Goal: Task Accomplishment & Management: Manage account settings

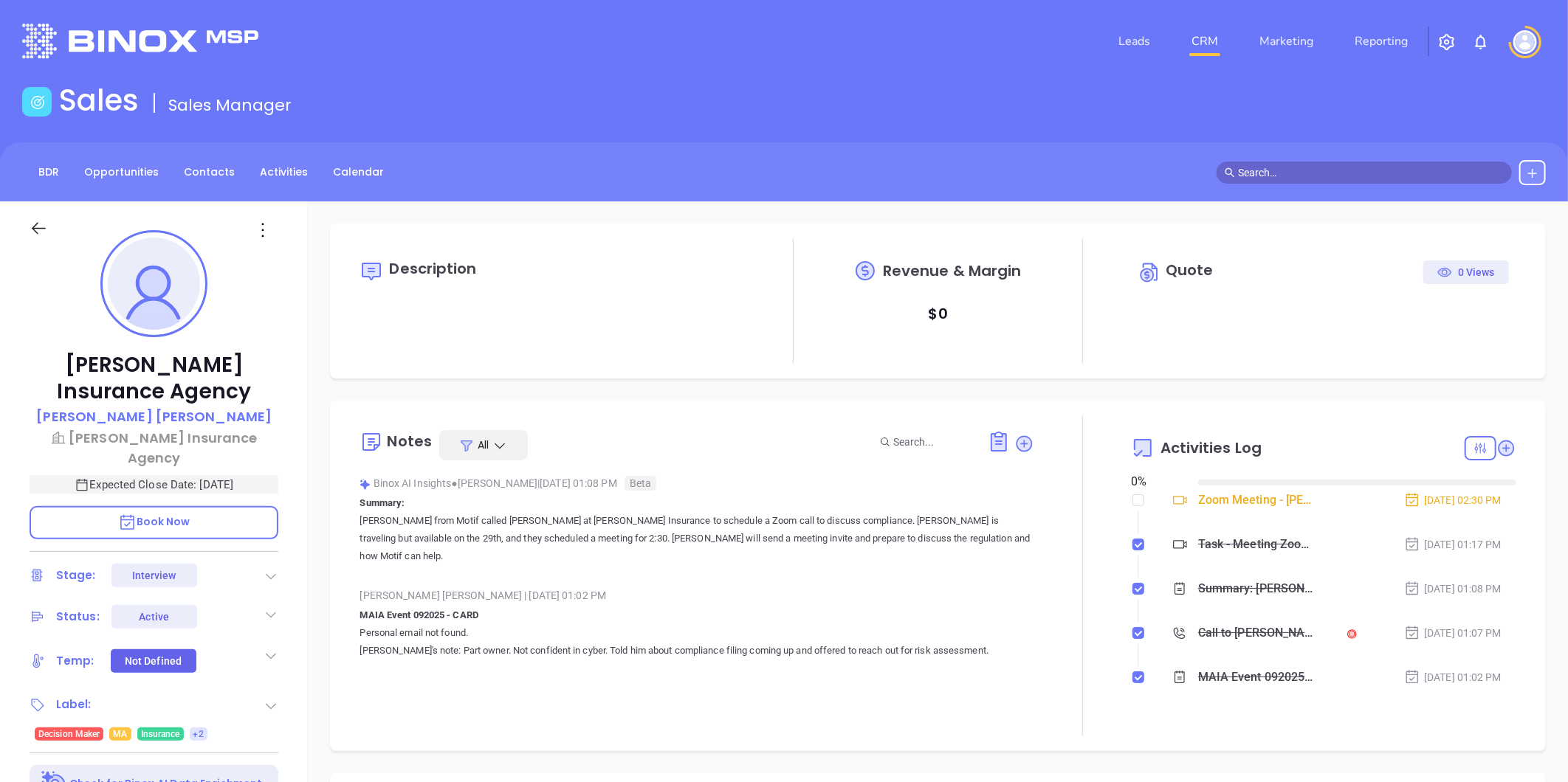
type input "[DATE]"
type input "[PERSON_NAME]"
click at [180, 418] on p "Matthew Martin" at bounding box center [154, 417] width 236 height 20
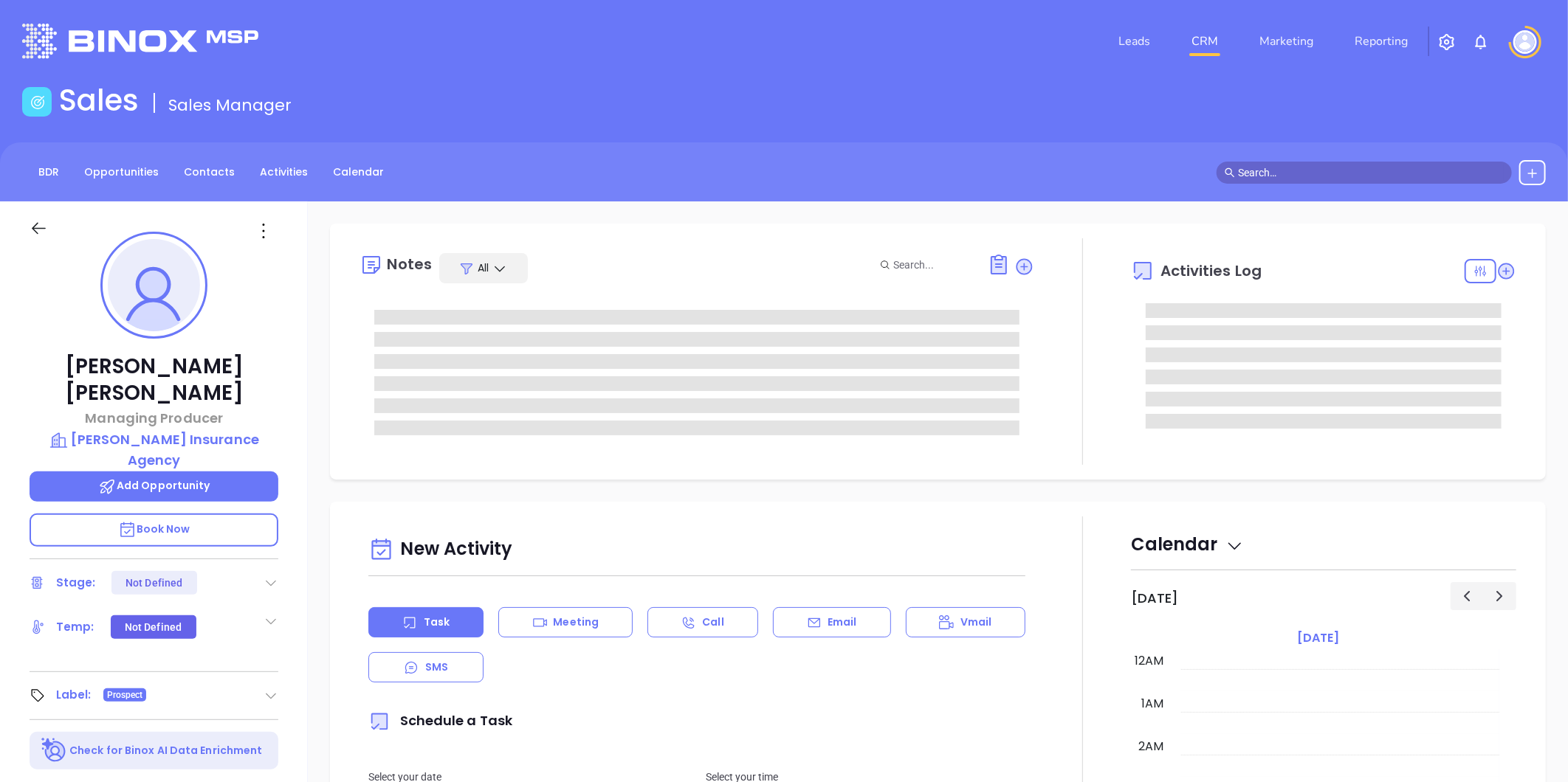
type input "09/30/2025"
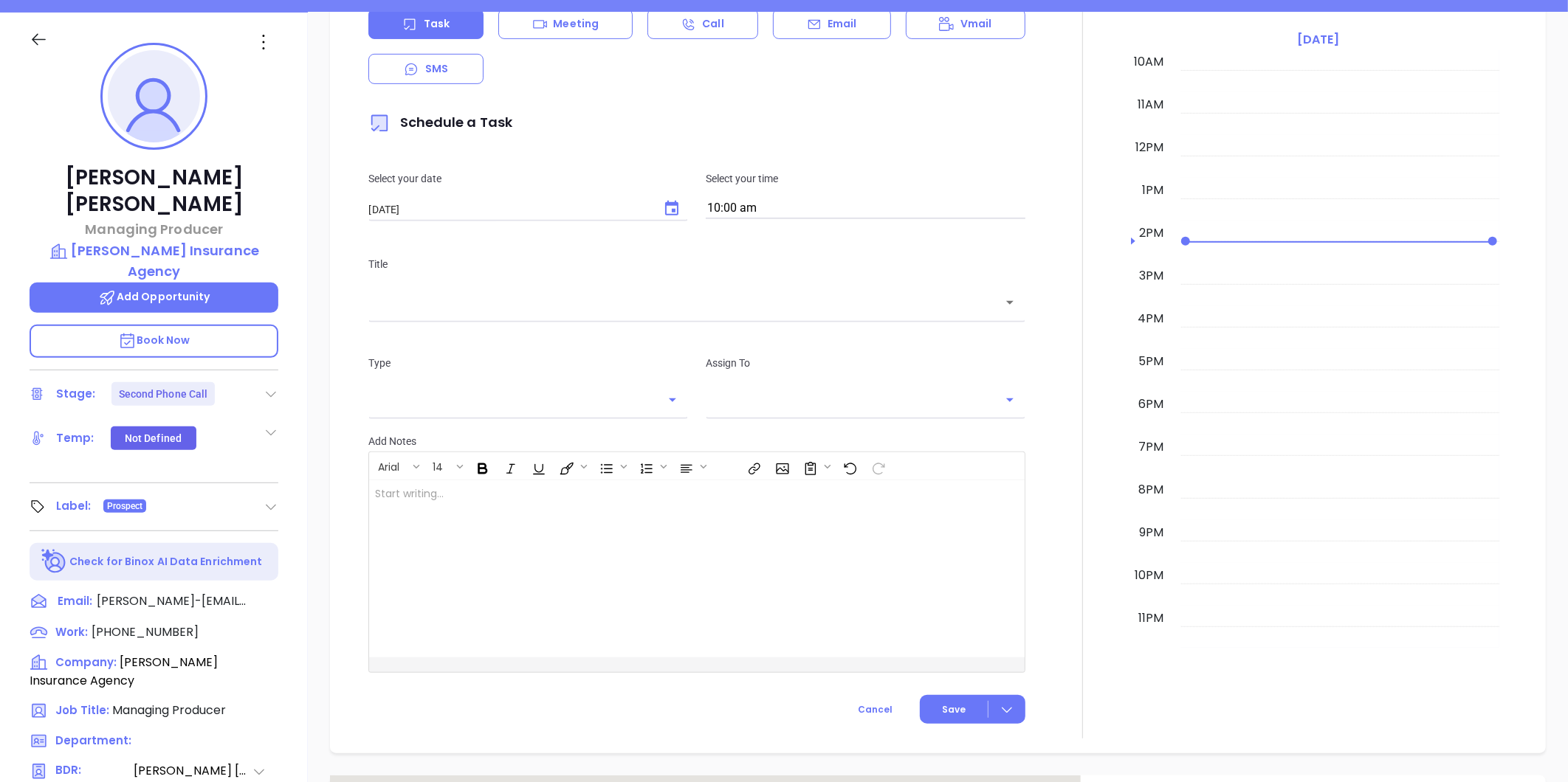
scroll to position [410, 0]
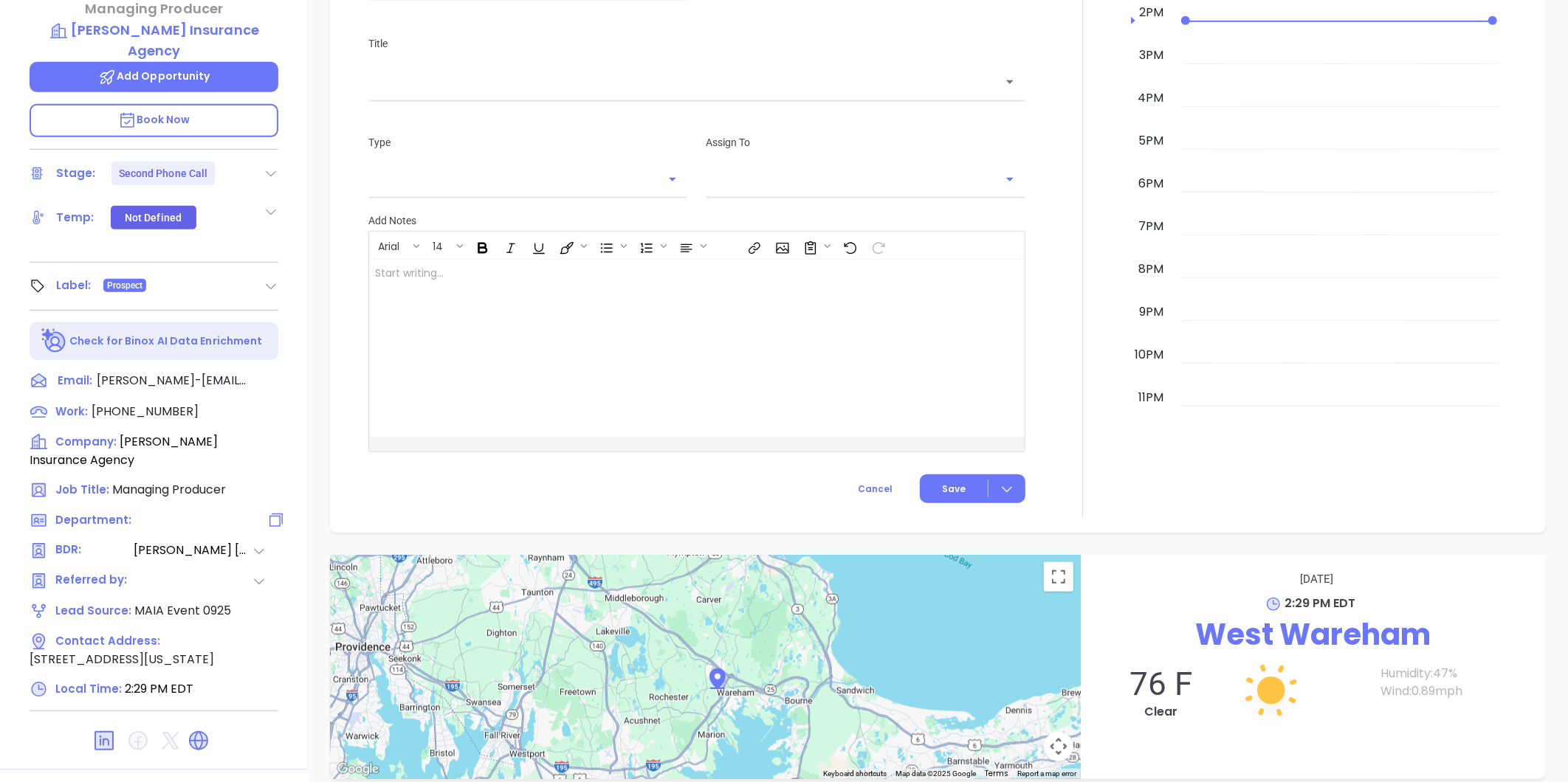
type input "Liz Cruz"
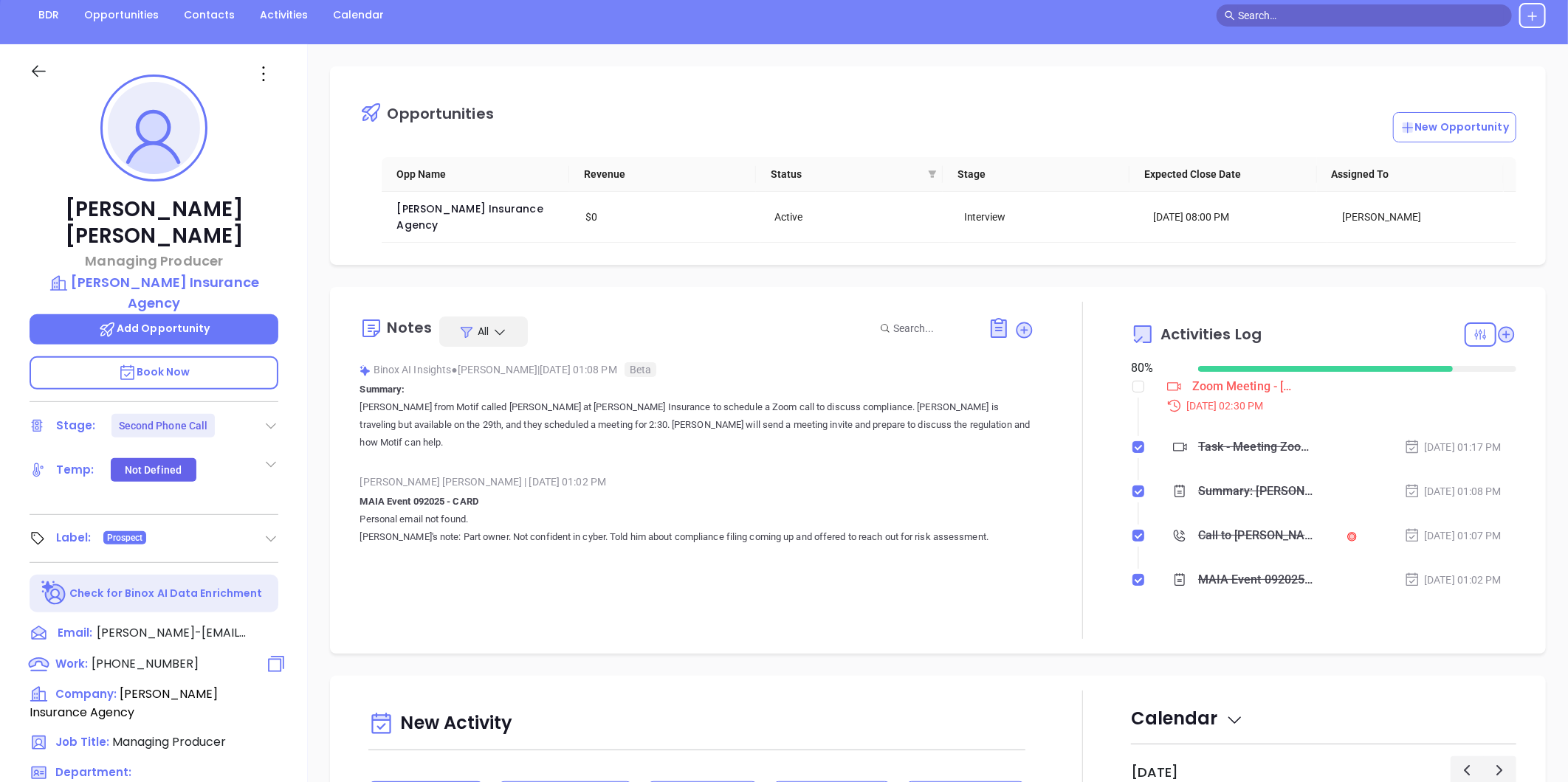
scroll to position [0, 0]
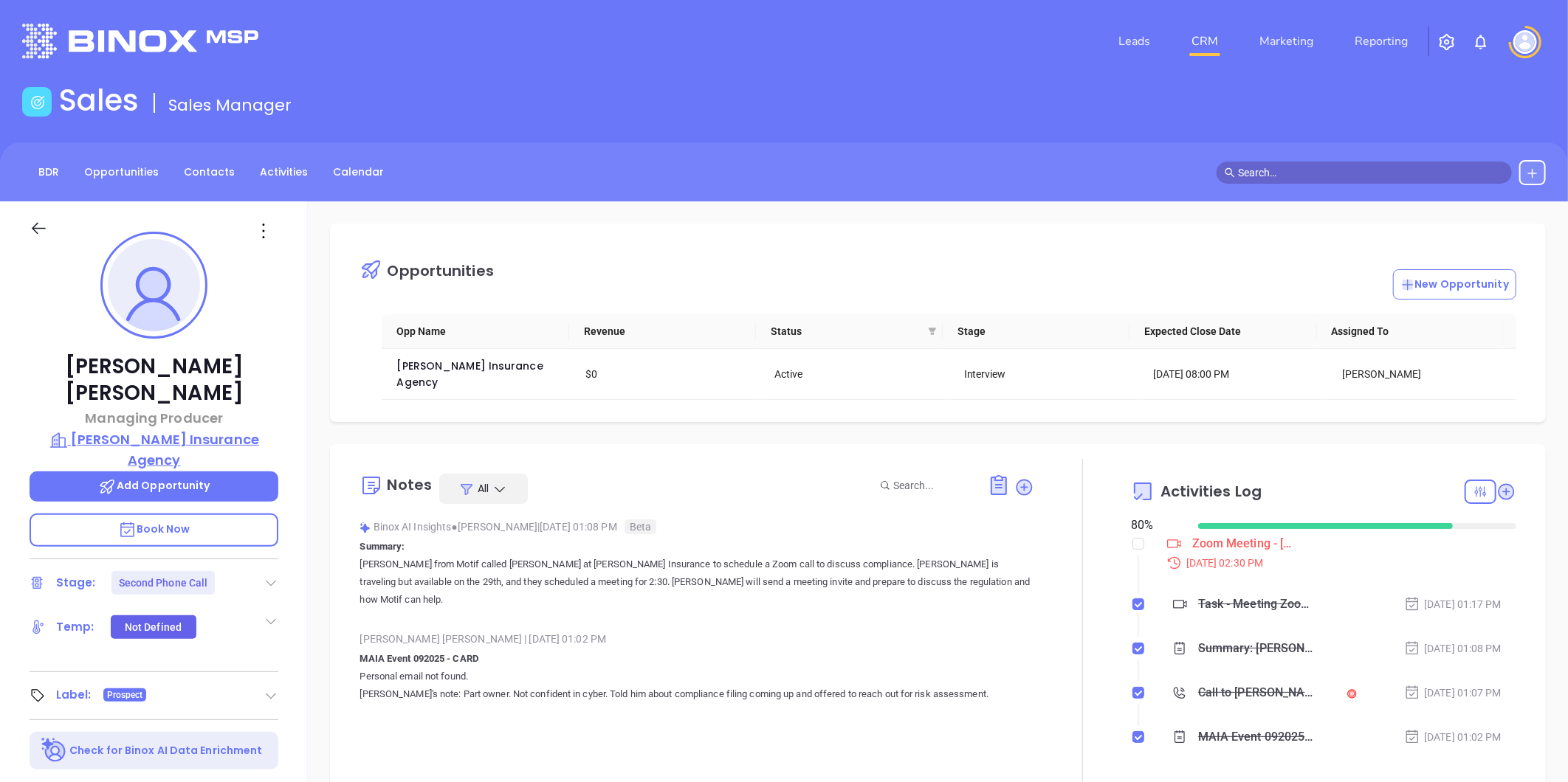
drag, startPoint x: 272, startPoint y: 394, endPoint x: 274, endPoint y: 434, distance: 40.0
click at [274, 434] on div "Matthew Martin Managing Producer Margaret J. Grassi Insurance Agency Add Opport…" at bounding box center [154, 690] width 308 height 978
copy div "Margaret J. Grassi Insurance Agency"
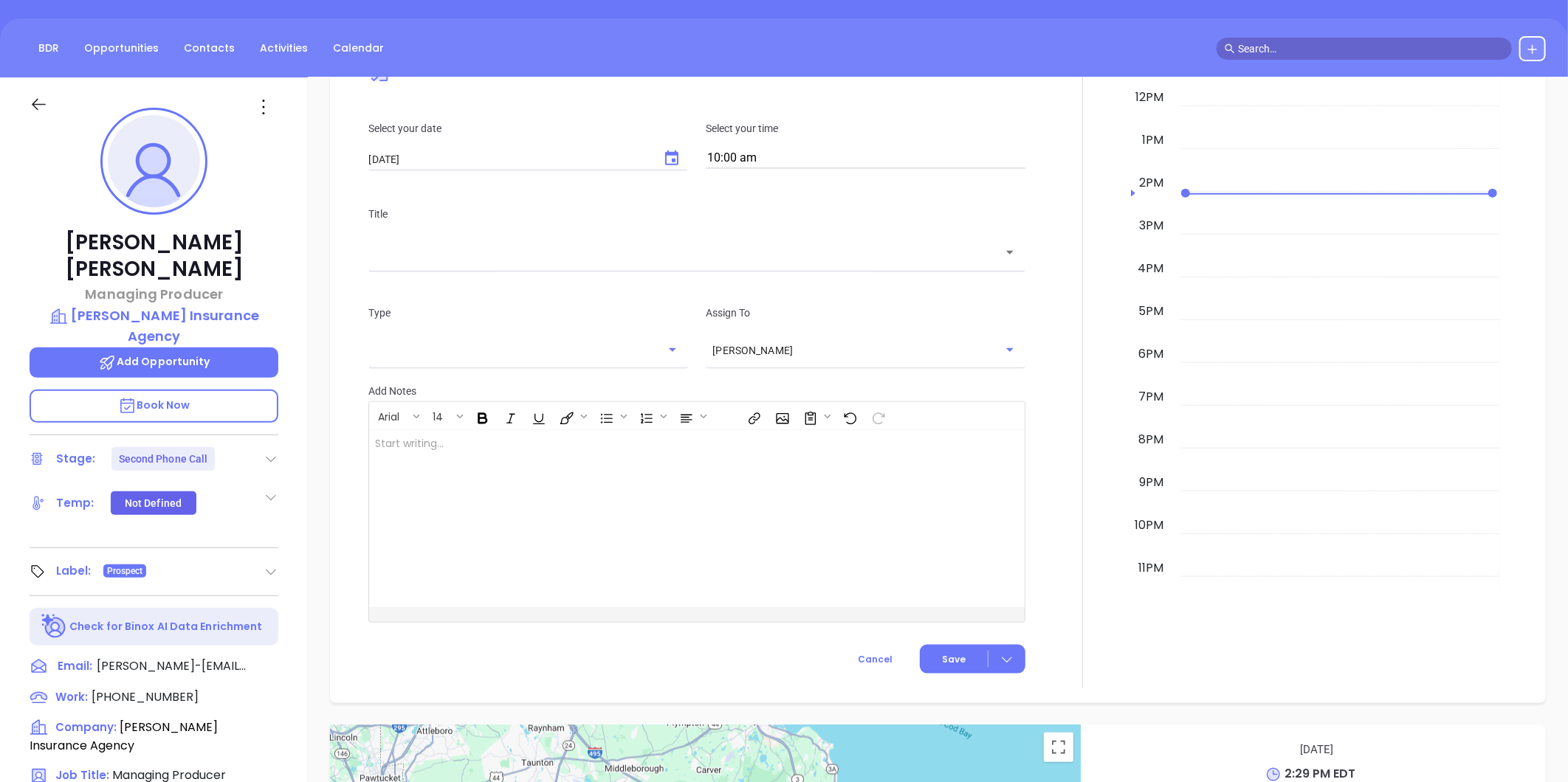
scroll to position [1065, 0]
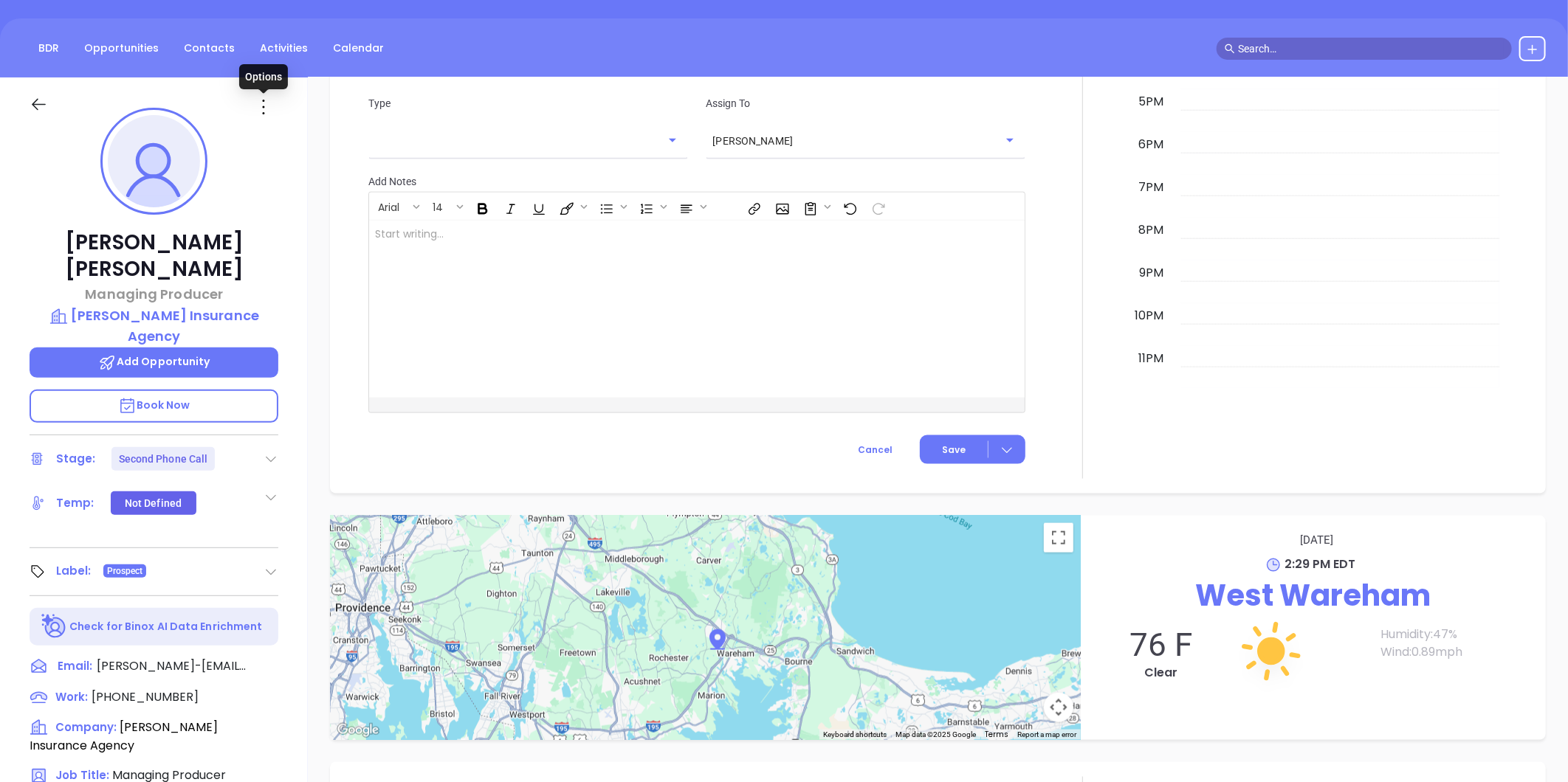
drag, startPoint x: 266, startPoint y: 108, endPoint x: 268, endPoint y: 123, distance: 15.1
click at [266, 108] on icon at bounding box center [263, 107] width 24 height 24
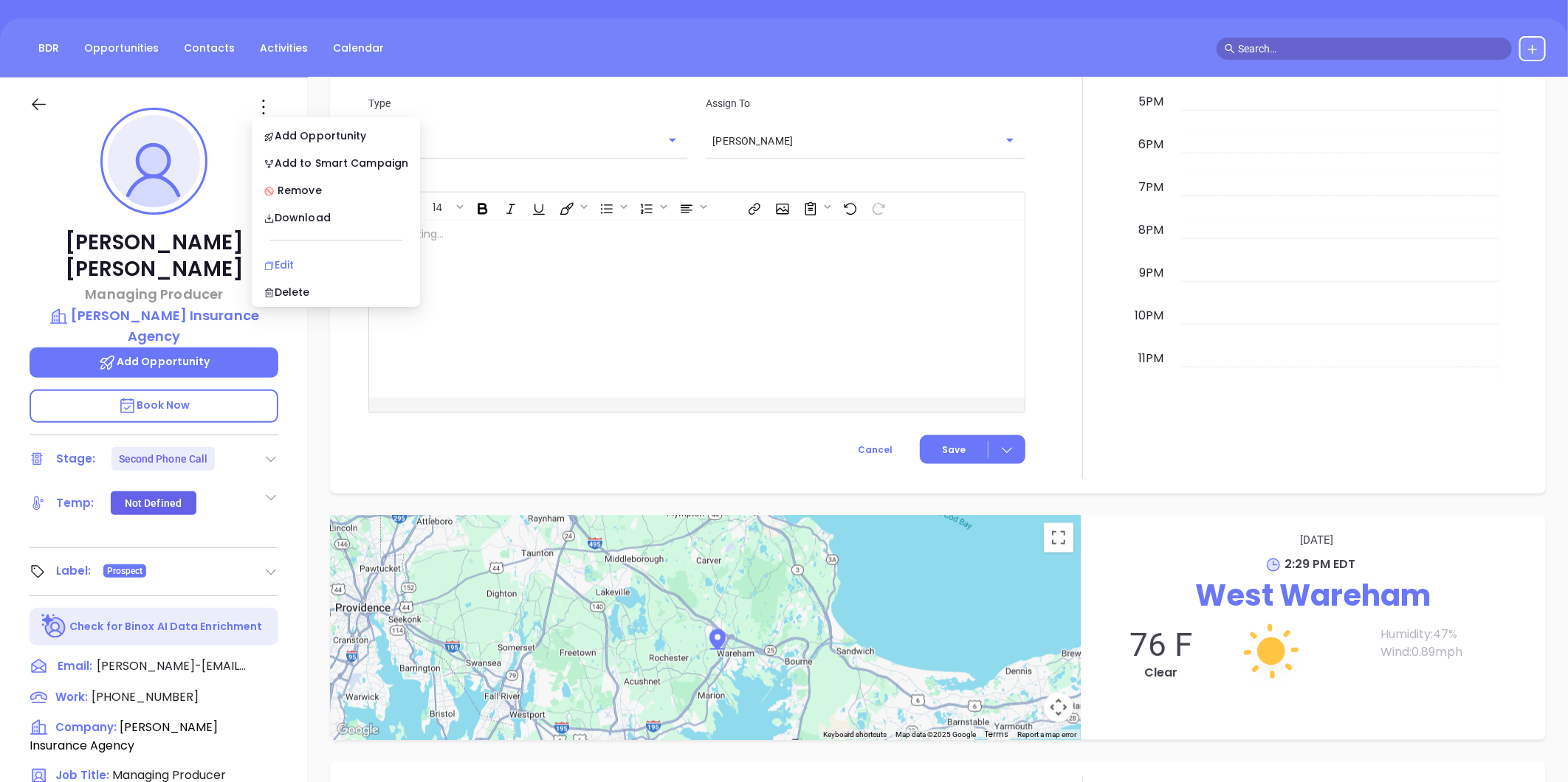
click at [285, 252] on li "Edit" at bounding box center [336, 265] width 163 height 31
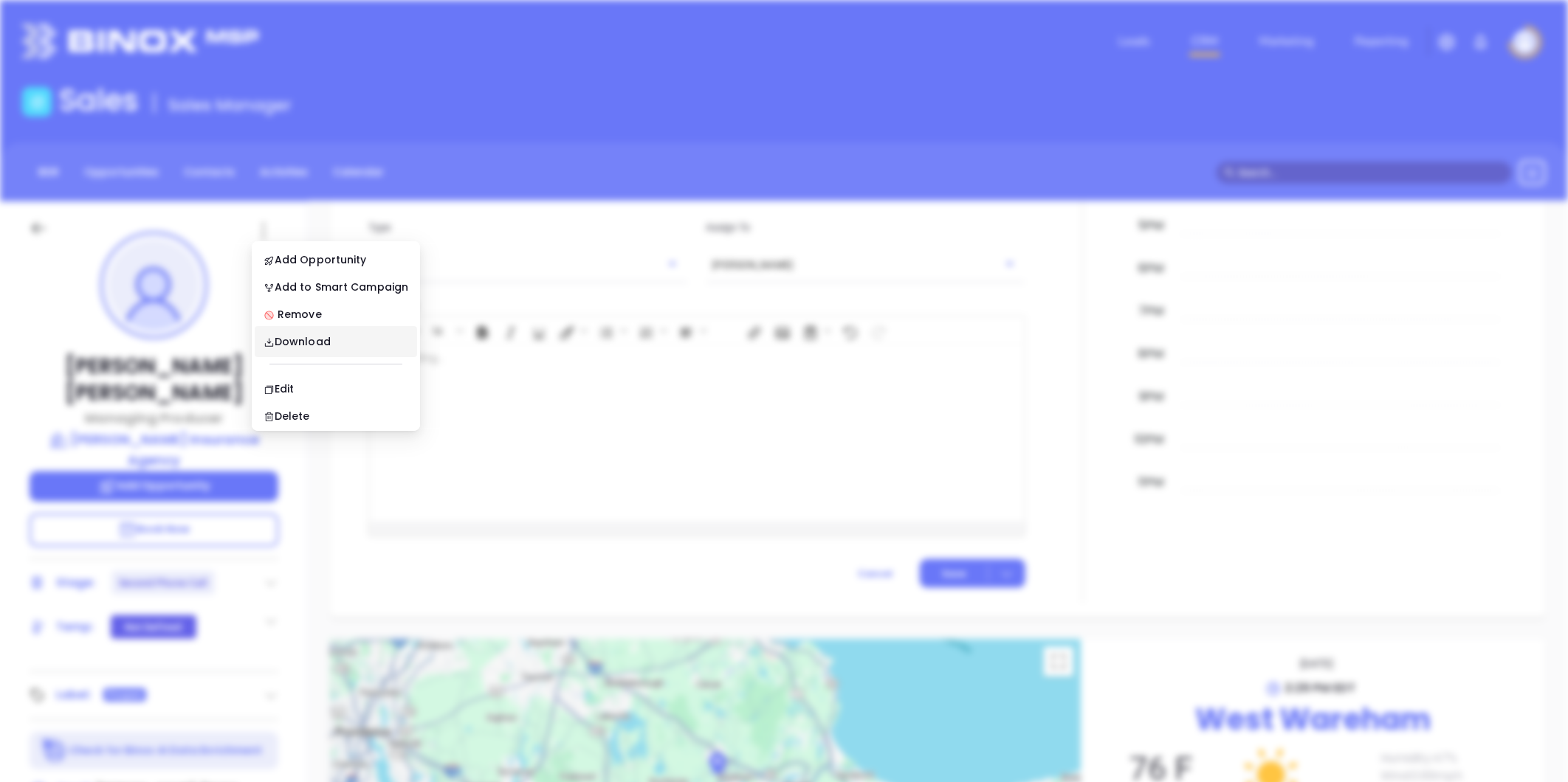
scroll to position [0, 0]
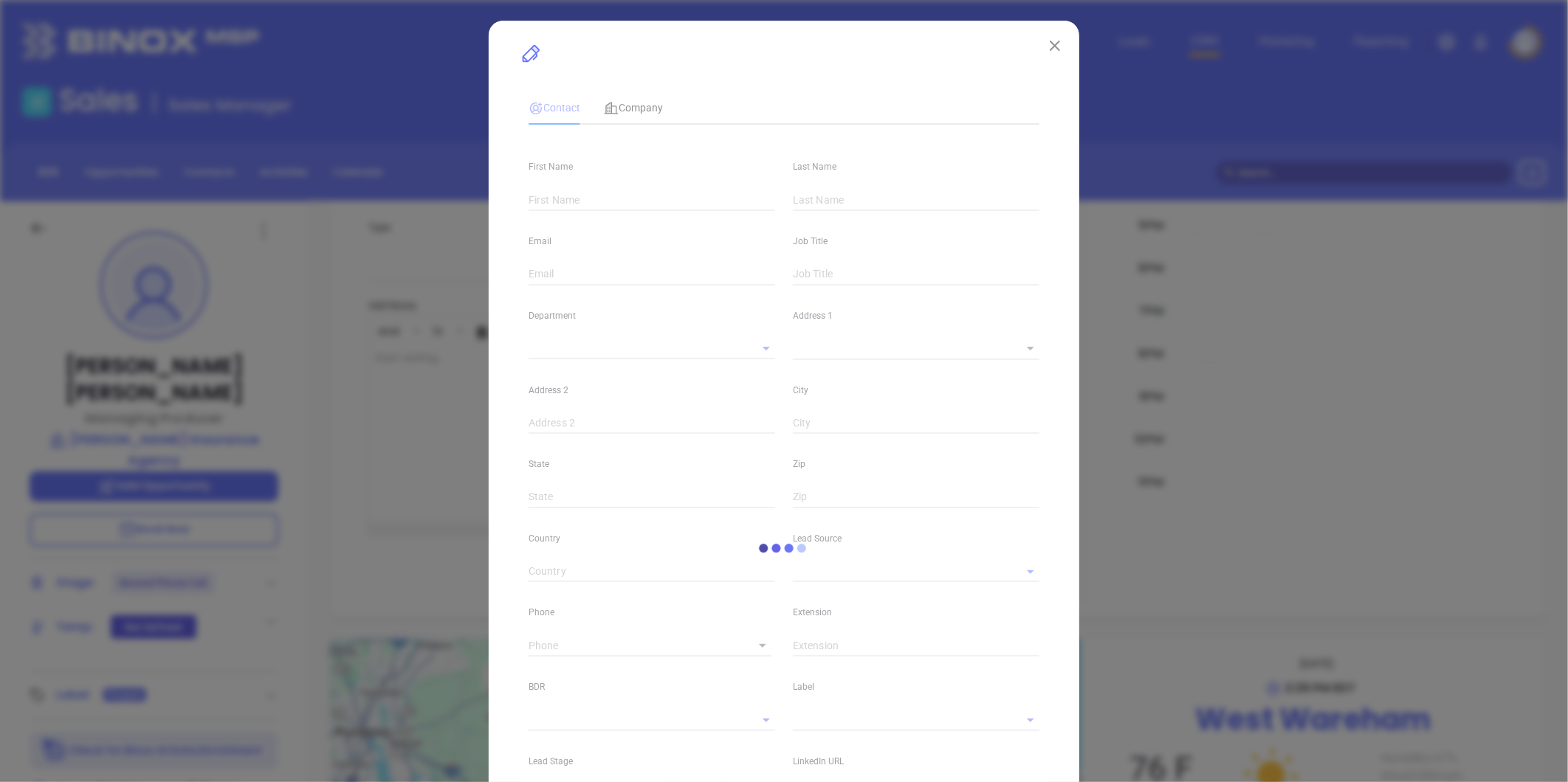
type input "Matthew"
type input "Martin"
type input "grassi-ins@comcast.net"
type input "Managing Producer"
type textarea "1188 Main St"
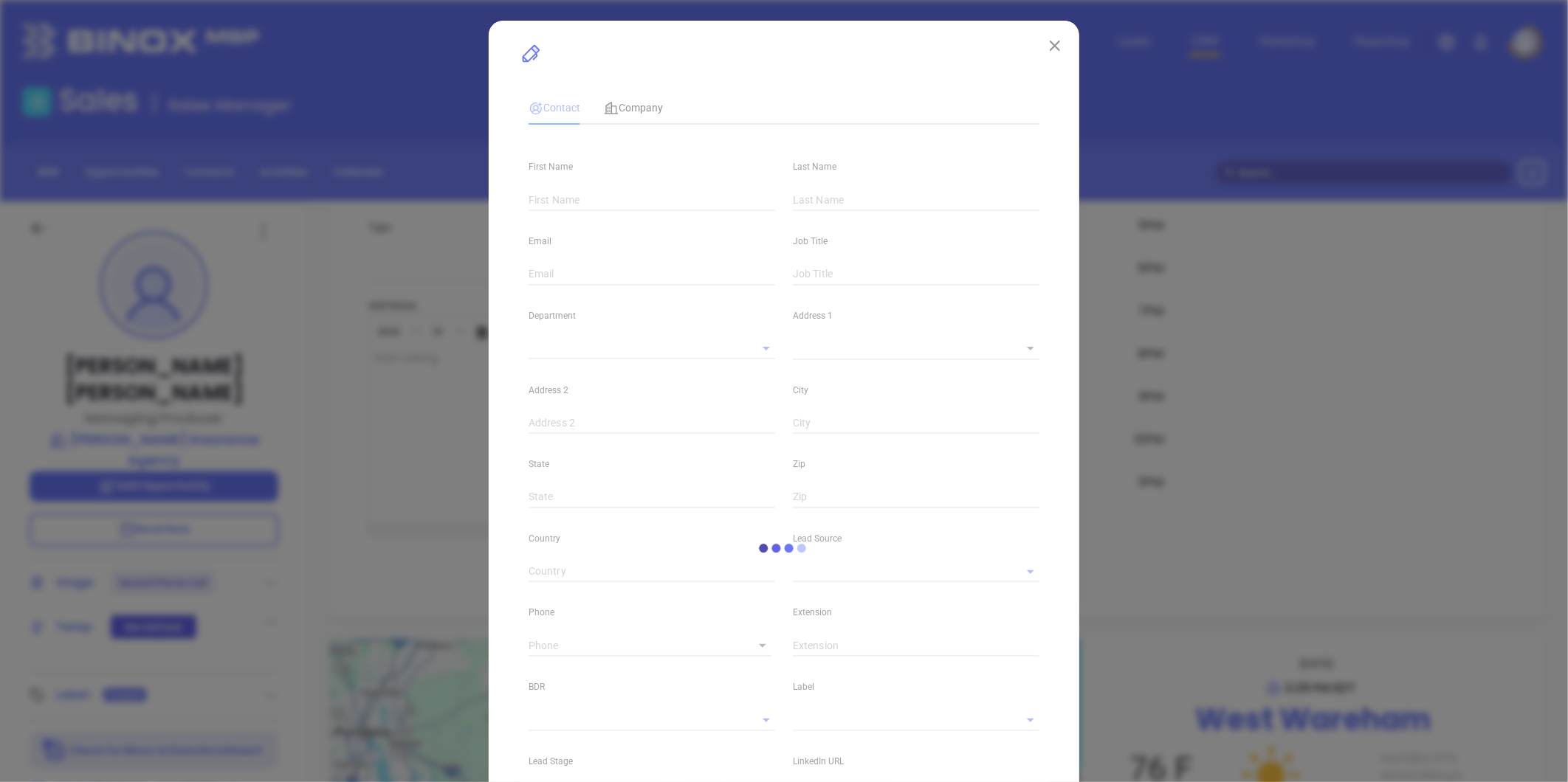
type input "1"
type input "West Wareham"
type input "Massachusetts"
type input "02576"
type input "United States"
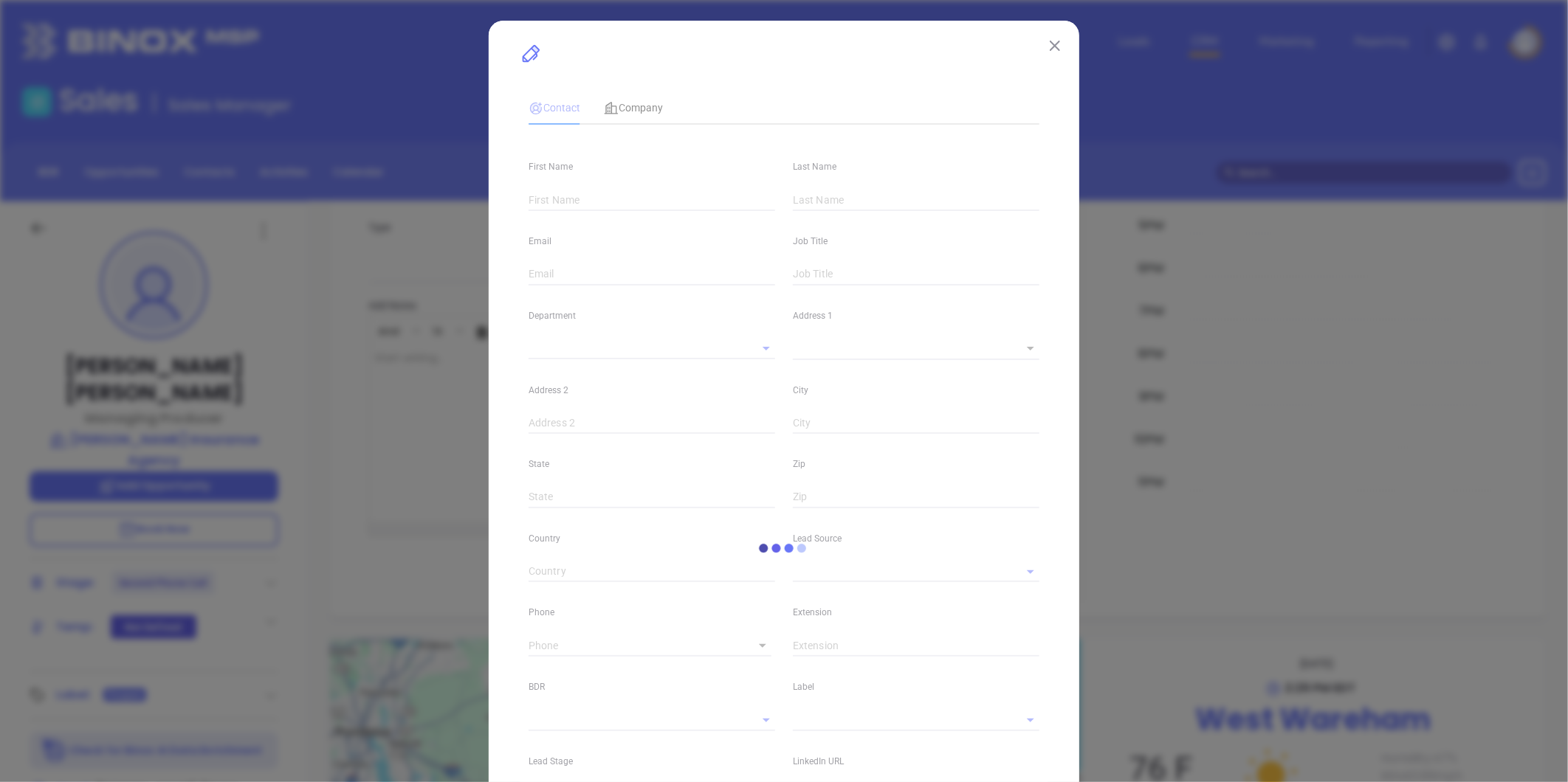
type input "www.linkedin.com/in/matthew-martin-544b4926"
type input "MAIA Event 0925"
type input "Anabell Dominguez"
type input "Second Phone Call"
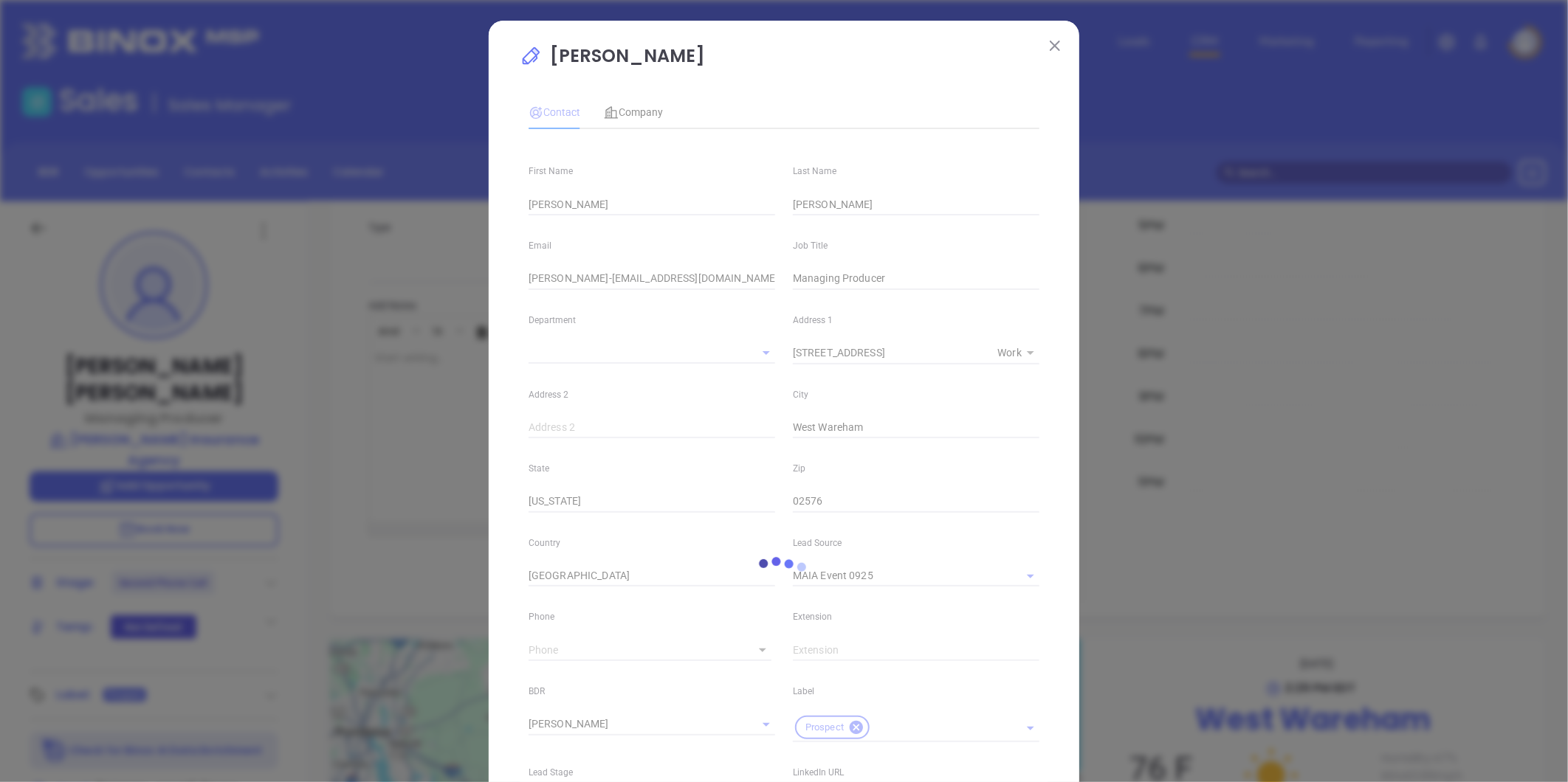
type input "(508) 295-2007"
type input "1"
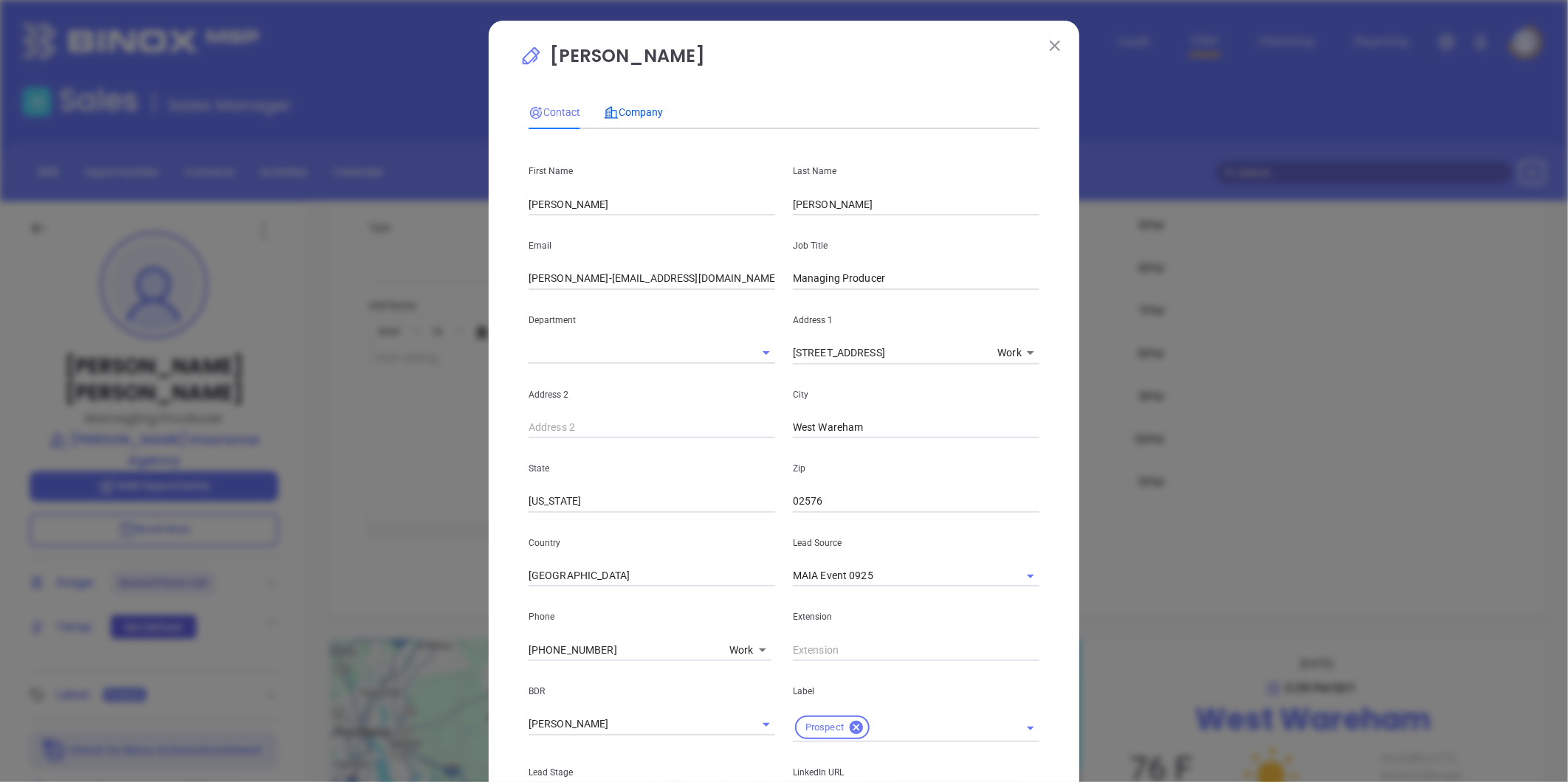
click at [633, 107] on span "Company" at bounding box center [633, 112] width 59 height 12
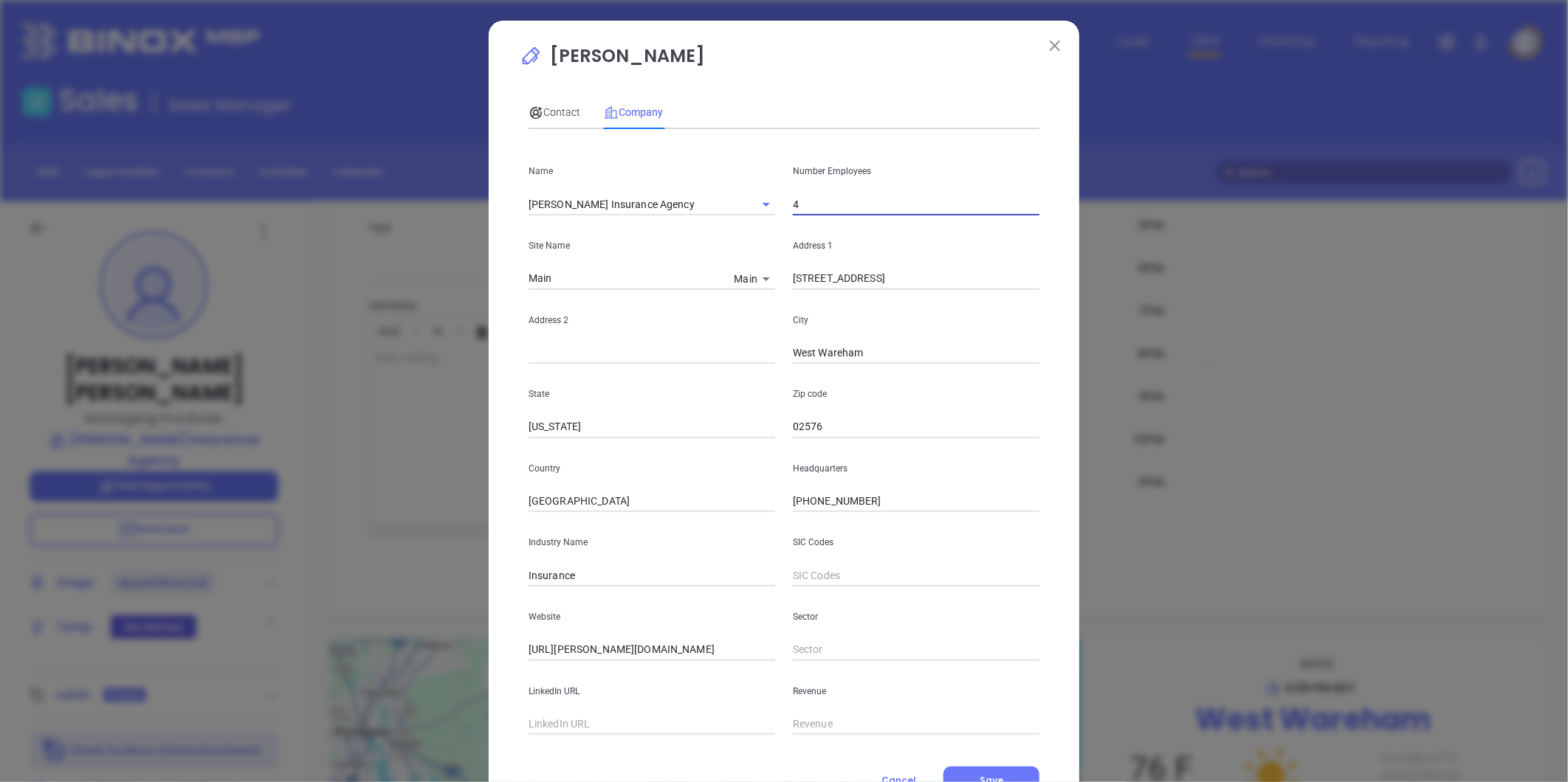
click at [815, 214] on input "4" at bounding box center [916, 204] width 246 height 22
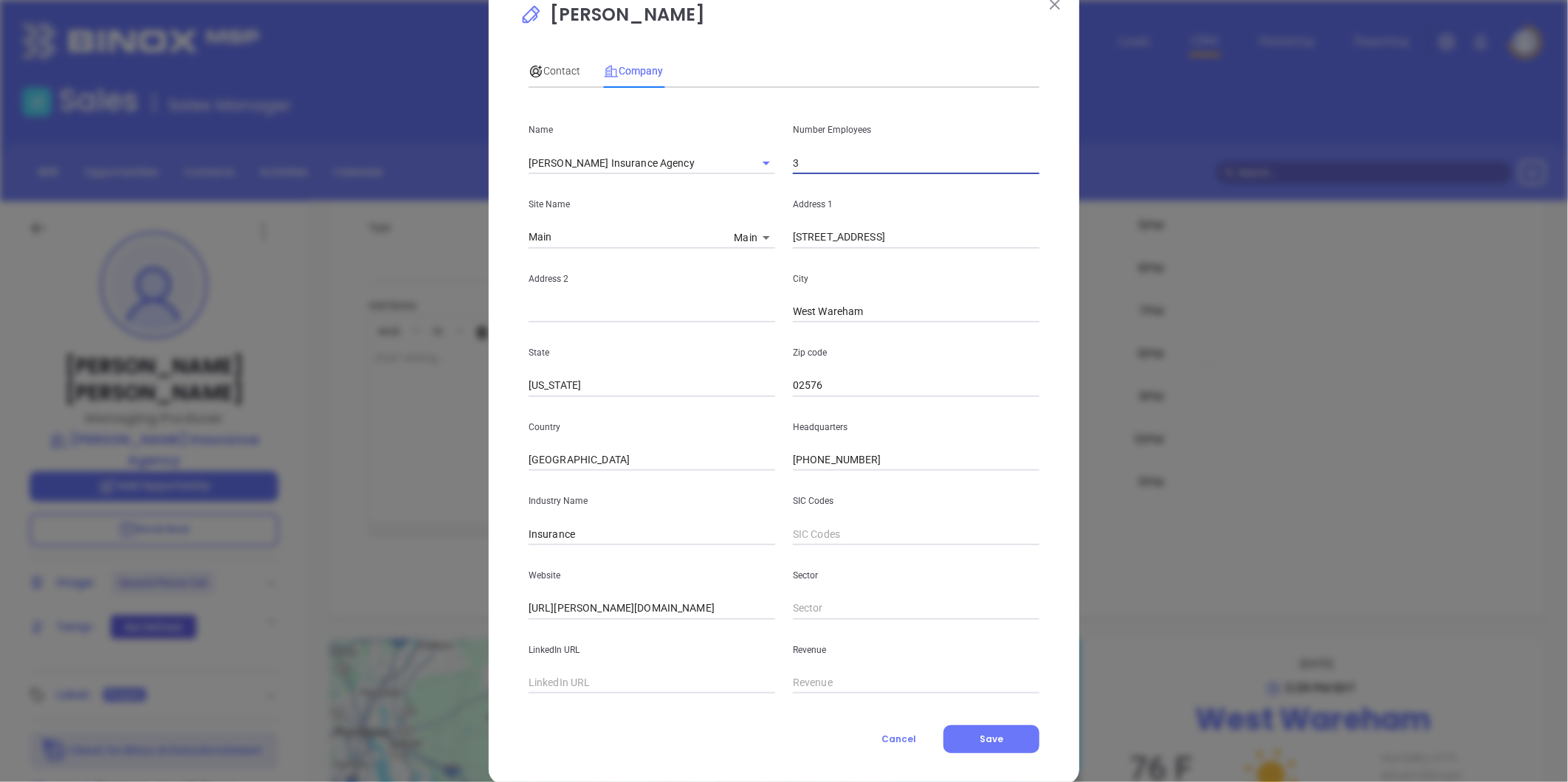
scroll to position [64, 0]
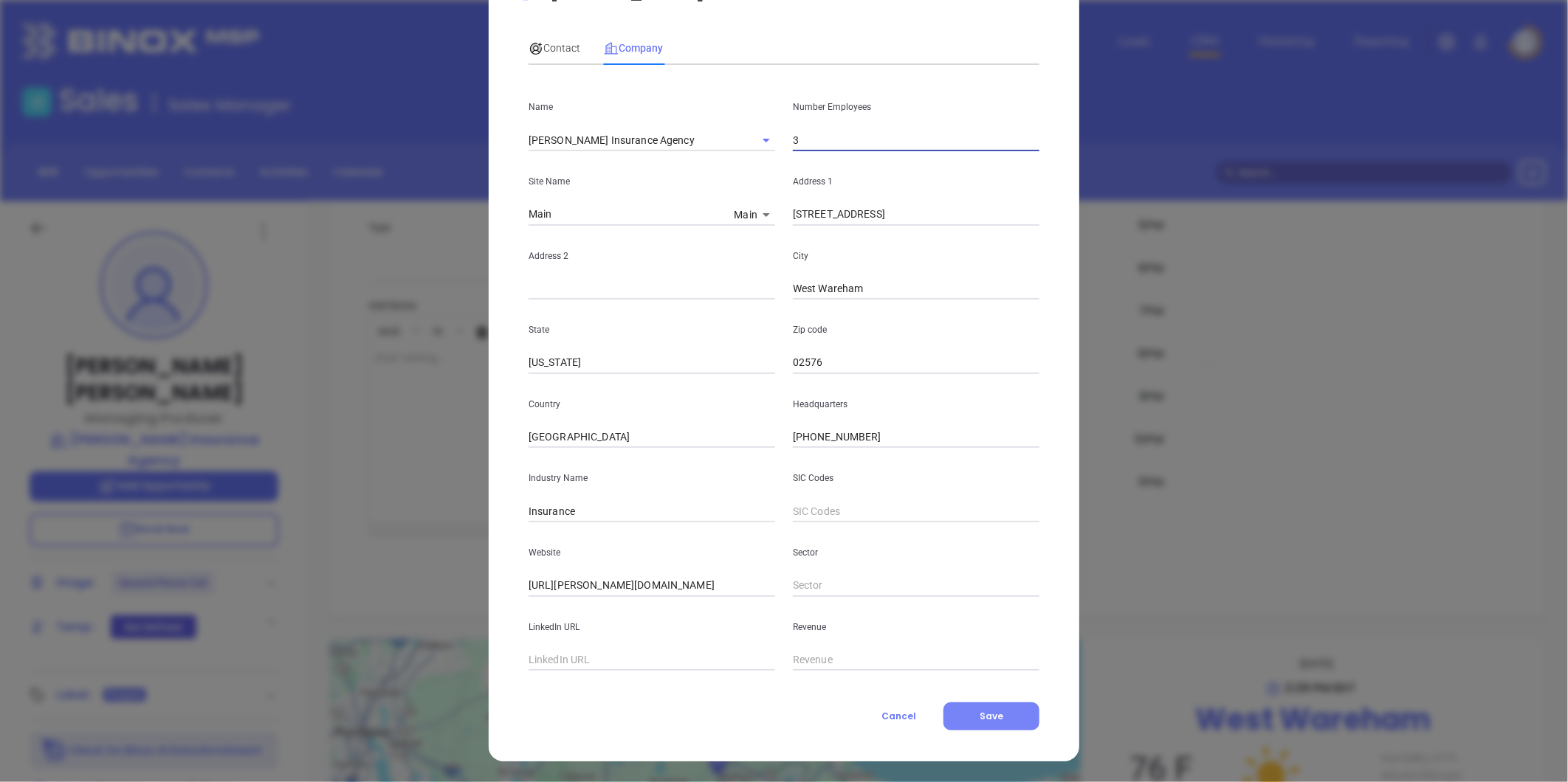
type input "3"
click at [987, 717] on span "Save" at bounding box center [991, 716] width 24 height 12
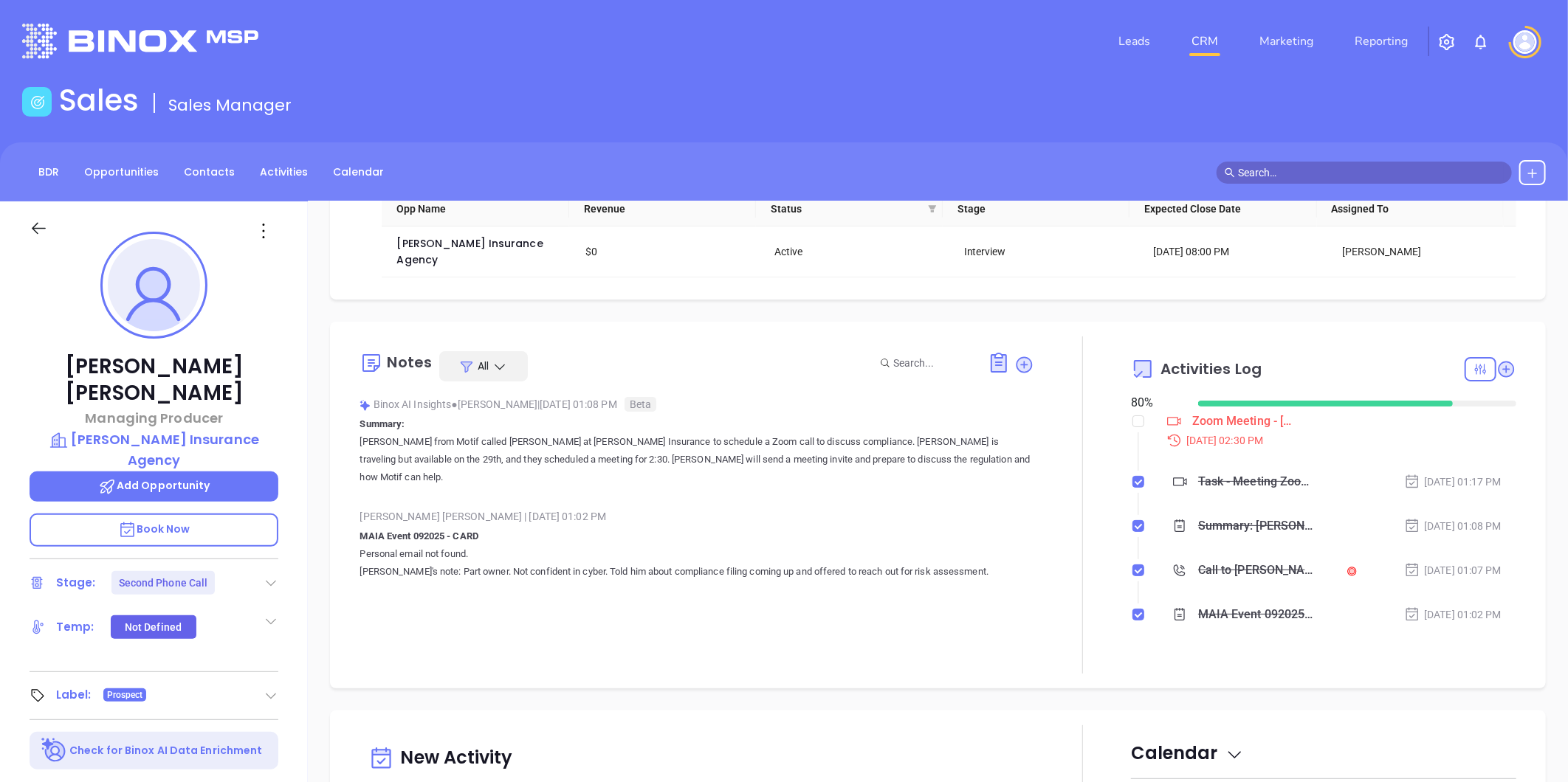
scroll to position [0, 0]
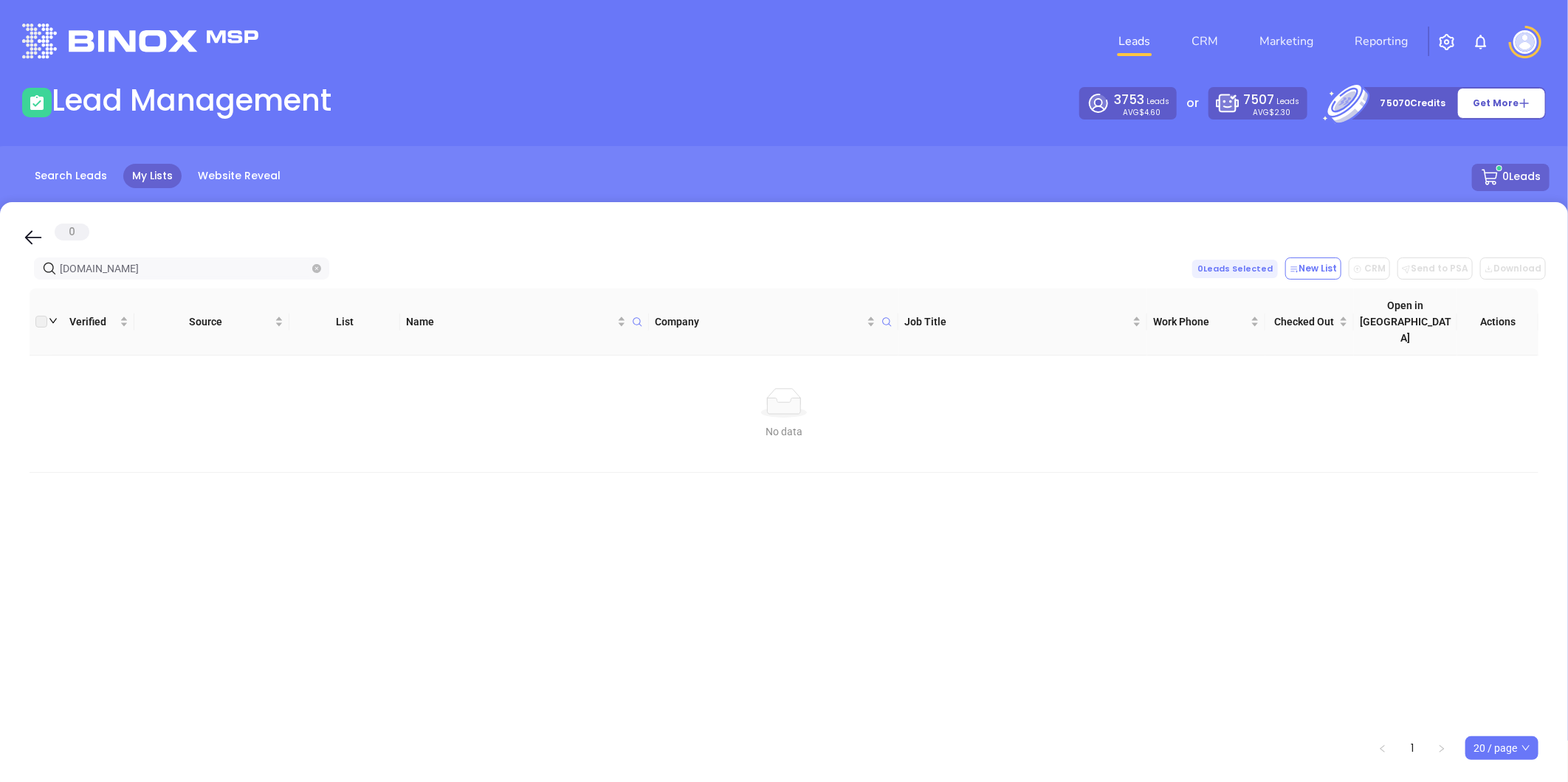
drag, startPoint x: 176, startPoint y: 267, endPoint x: -227, endPoint y: 275, distance: 403.1
click at [0, 275] on html "Leads CRM Marketing Reporting Financial Leads Leads Lead Management 3753 Leads …" at bounding box center [784, 391] width 1568 height 782
drag, startPoint x: 151, startPoint y: 267, endPoint x: -185, endPoint y: 292, distance: 336.9
click at [0, 292] on html "Leads CRM Marketing Reporting Financial Leads Leads Lead Management 3753 Leads …" at bounding box center [784, 391] width 1568 height 782
paste input "choiceagencyins"
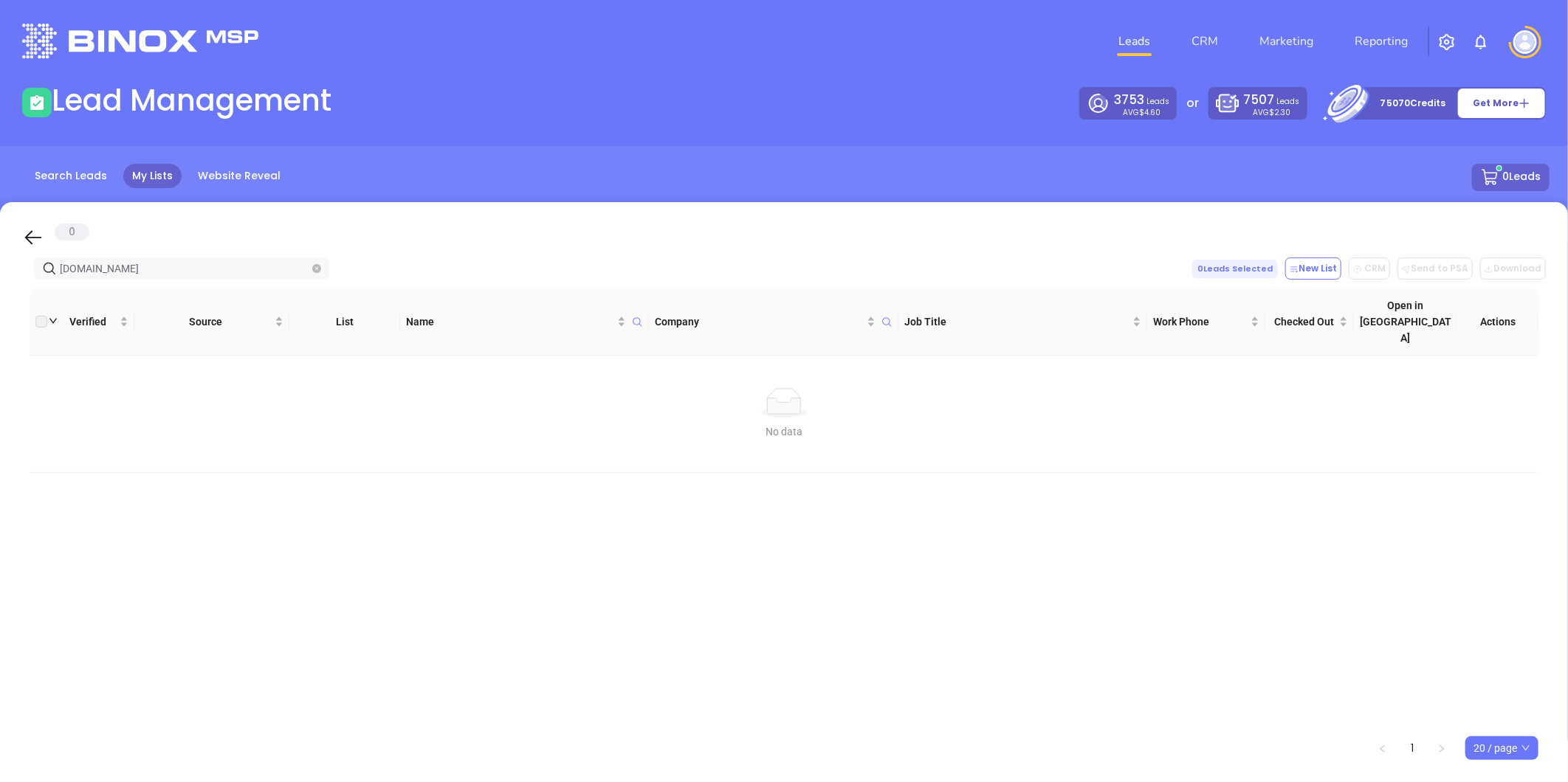
type input "choiceagencyins.com"
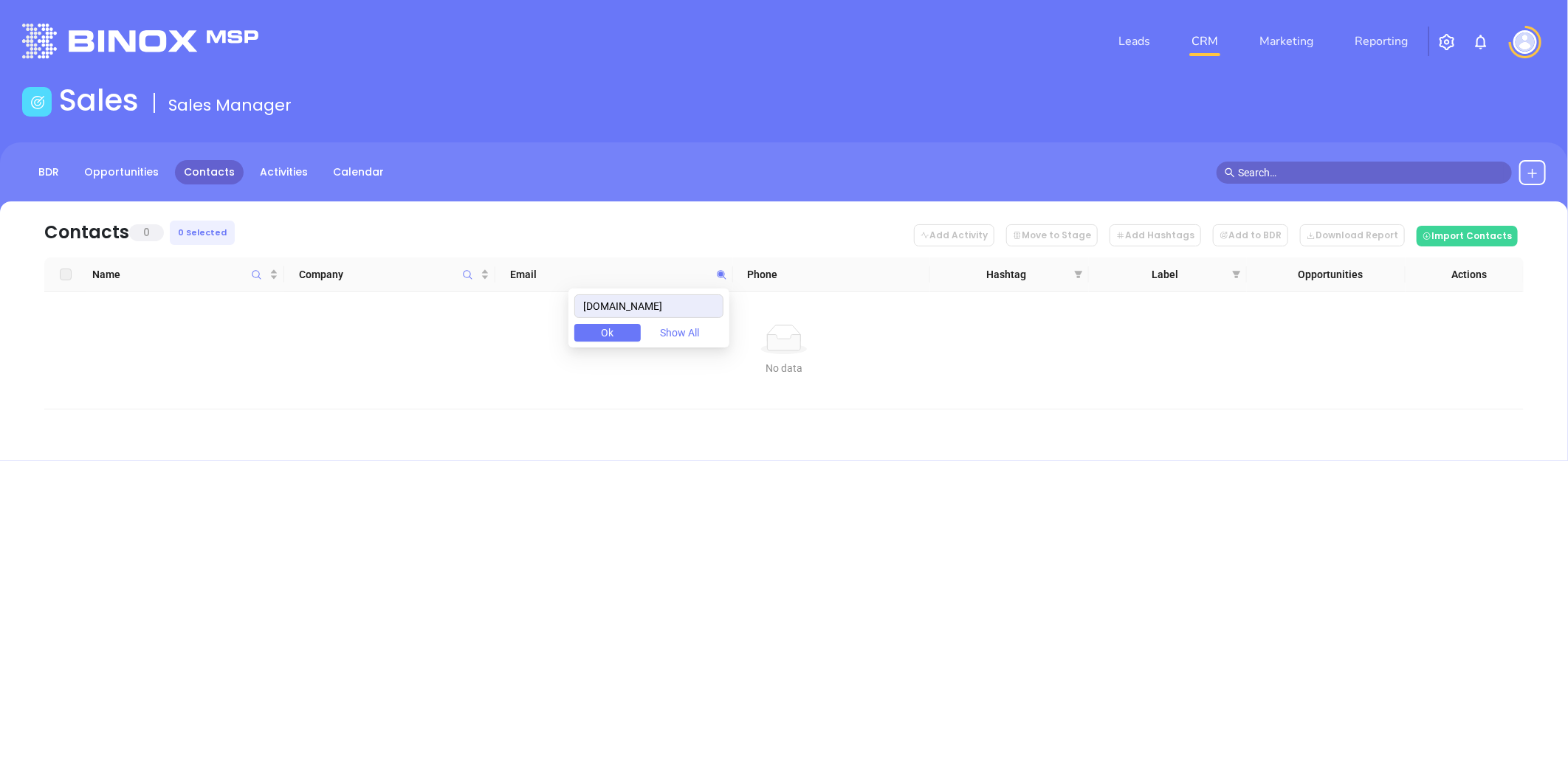
drag, startPoint x: 709, startPoint y: 305, endPoint x: 487, endPoint y: 299, distance: 222.1
click at [488, 299] on body "Leads CRM Marketing Reporting Financial Leads Leads Sales Sales Manager BDR Opp…" at bounding box center [784, 391] width 1568 height 782
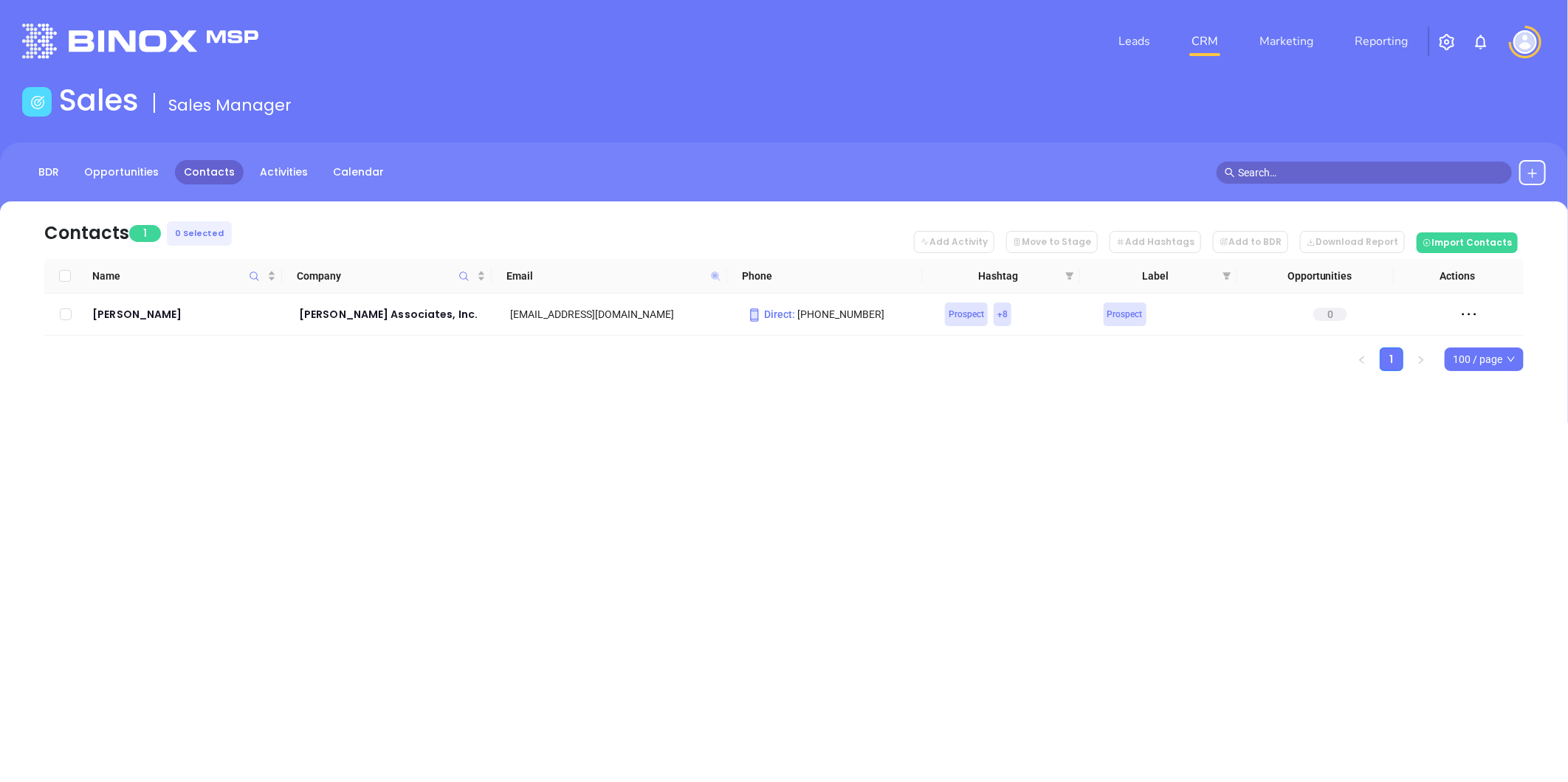
click at [716, 274] on icon at bounding box center [716, 276] width 9 height 9
paste input "choiceagencyins"
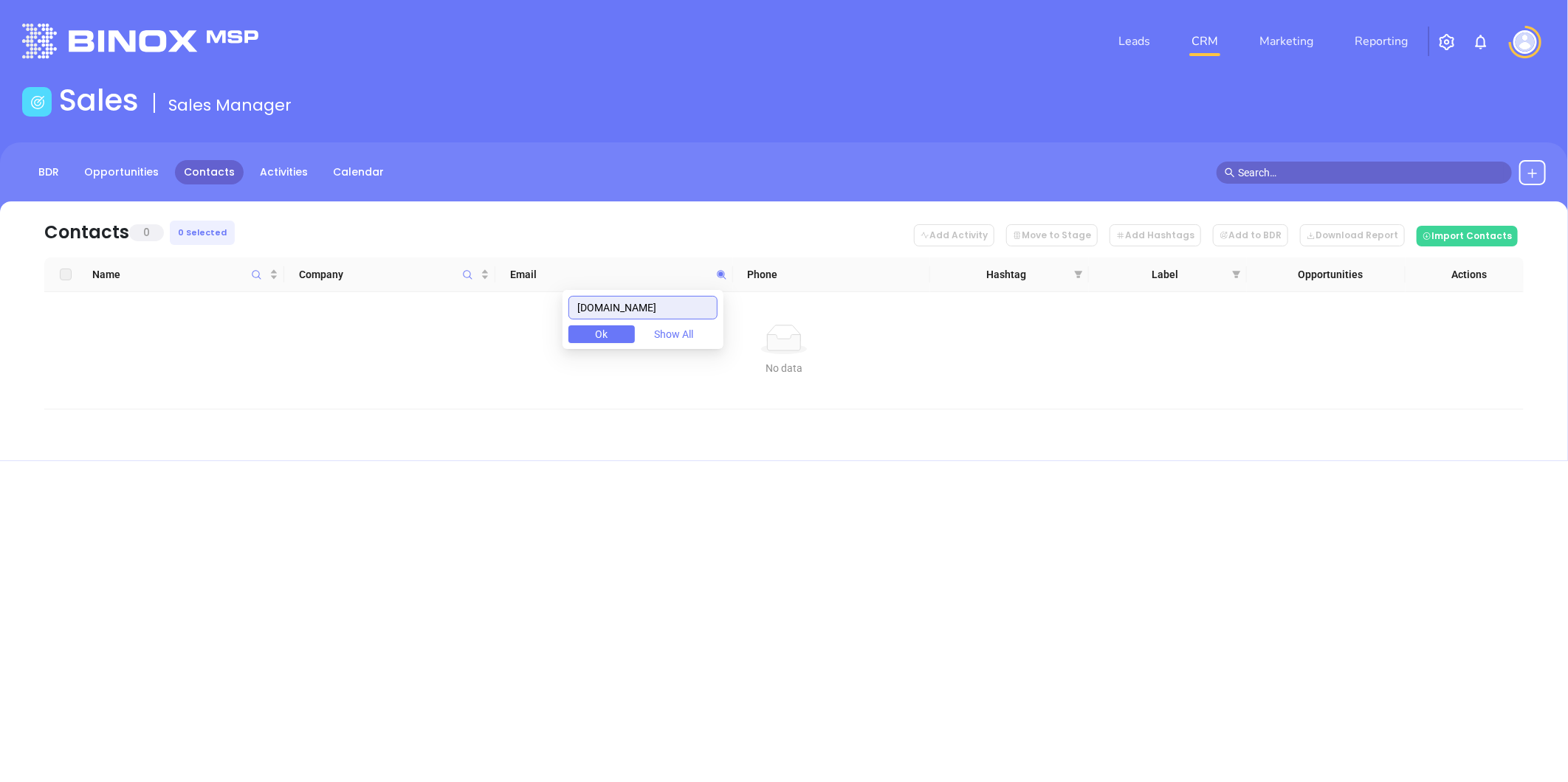
type input "choiceagencyins.com"
drag, startPoint x: 712, startPoint y: 313, endPoint x: 490, endPoint y: 333, distance: 222.9
click at [468, 334] on body "Leads CRM Marketing Reporting Financial Leads Leads Sales Sales Manager BDR Opp…" at bounding box center [784, 391] width 1568 height 782
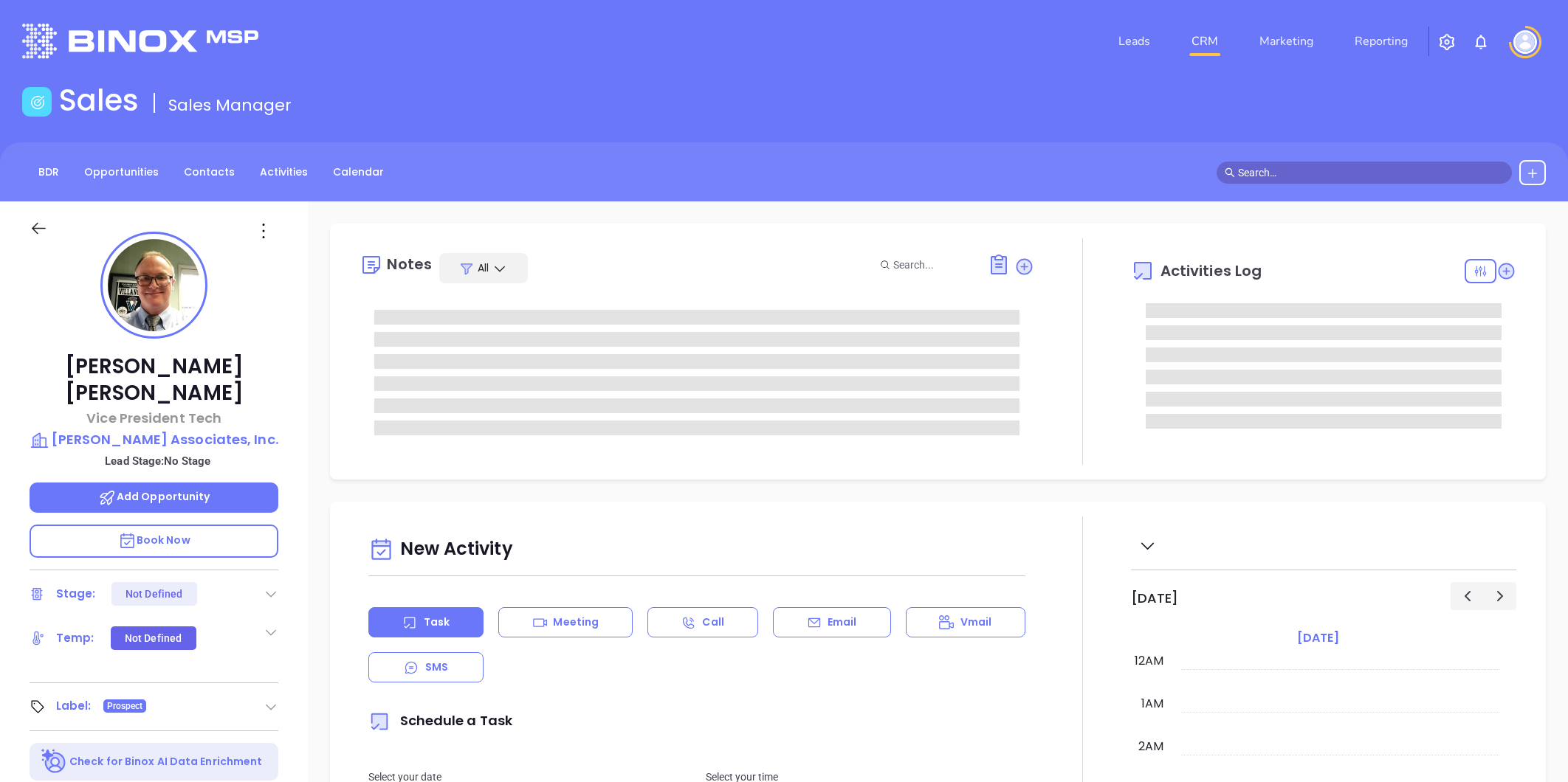
type input "[DATE]"
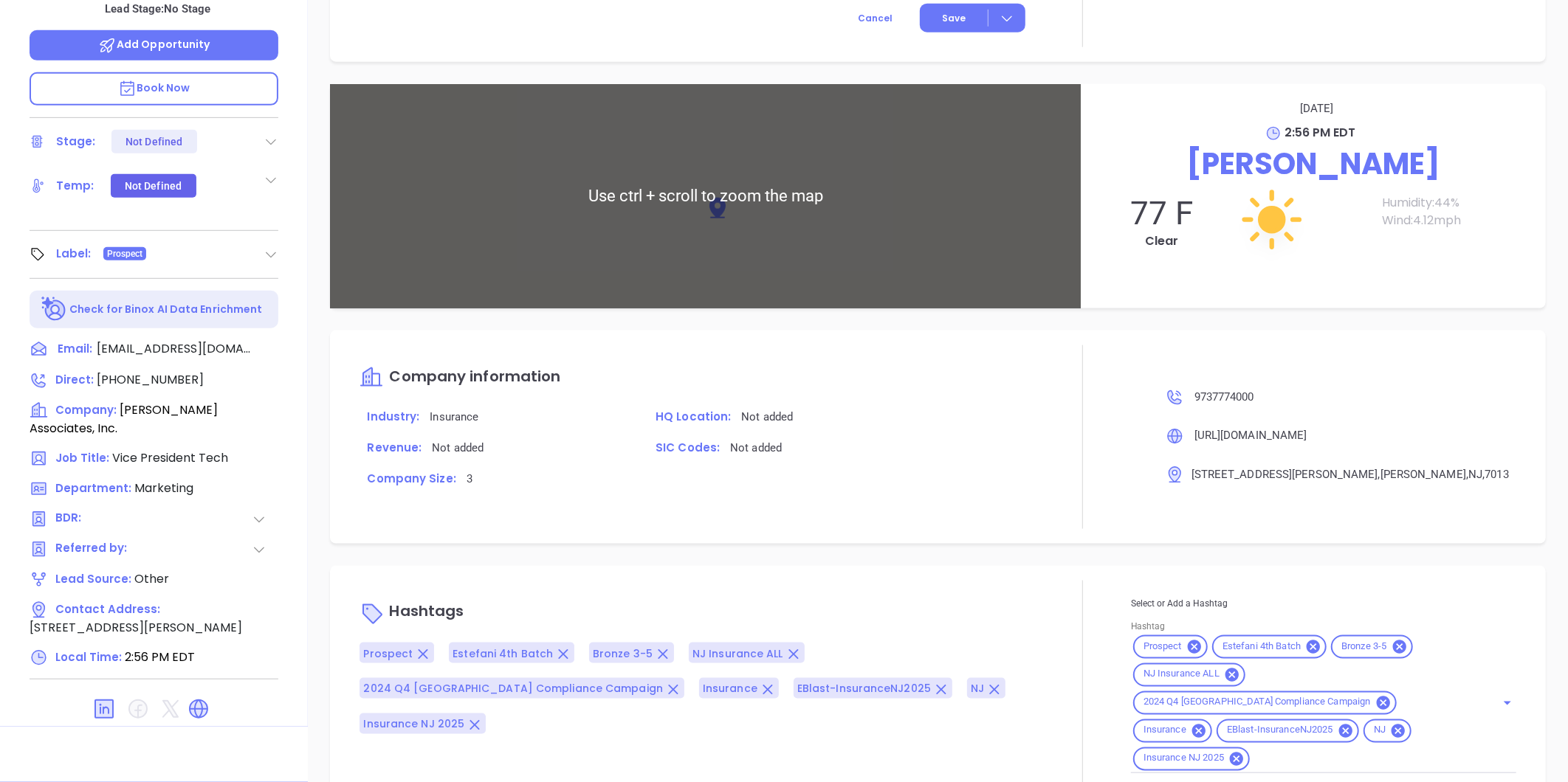
scroll to position [851, 0]
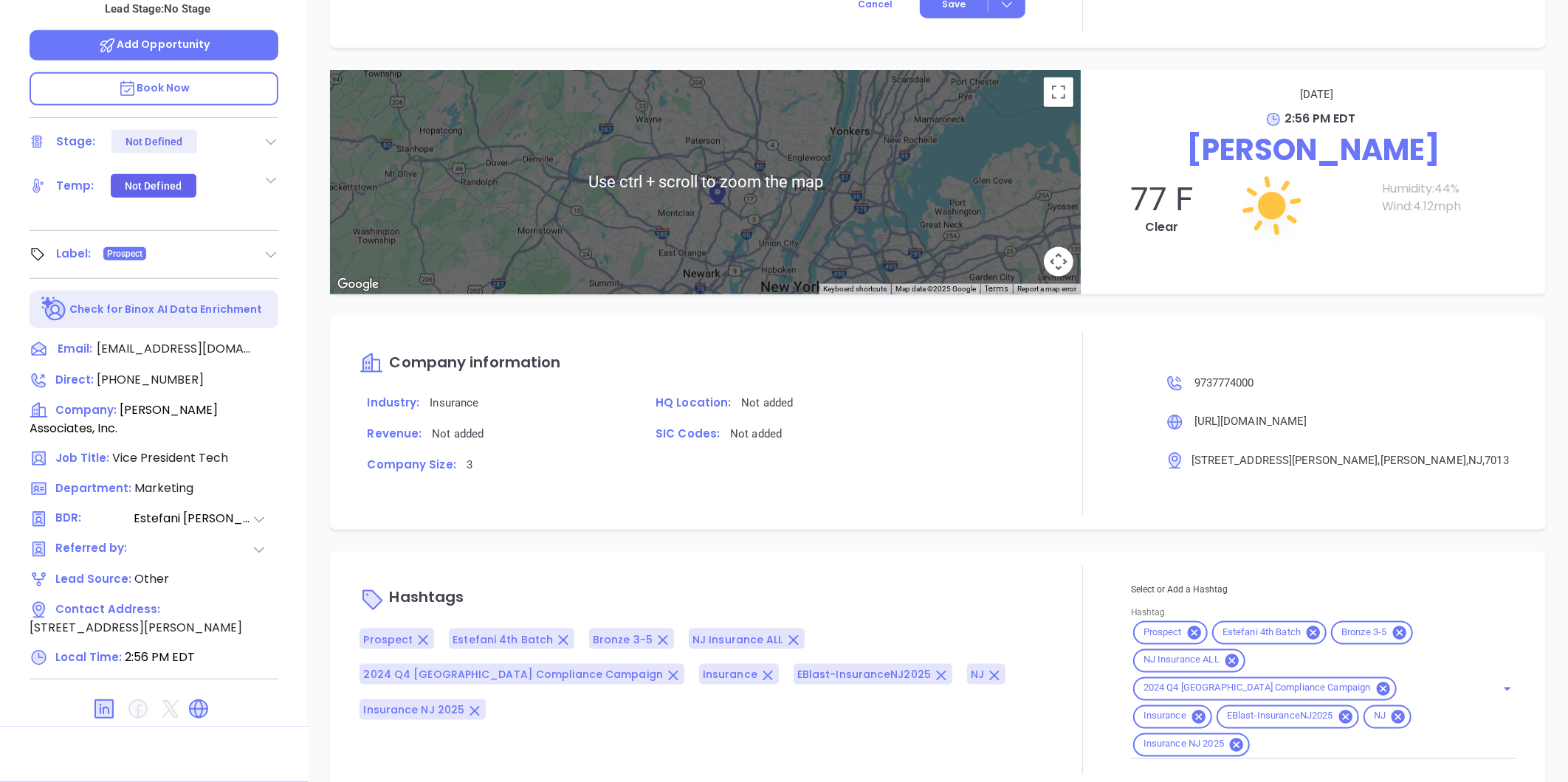
type input "[PERSON_NAME]"
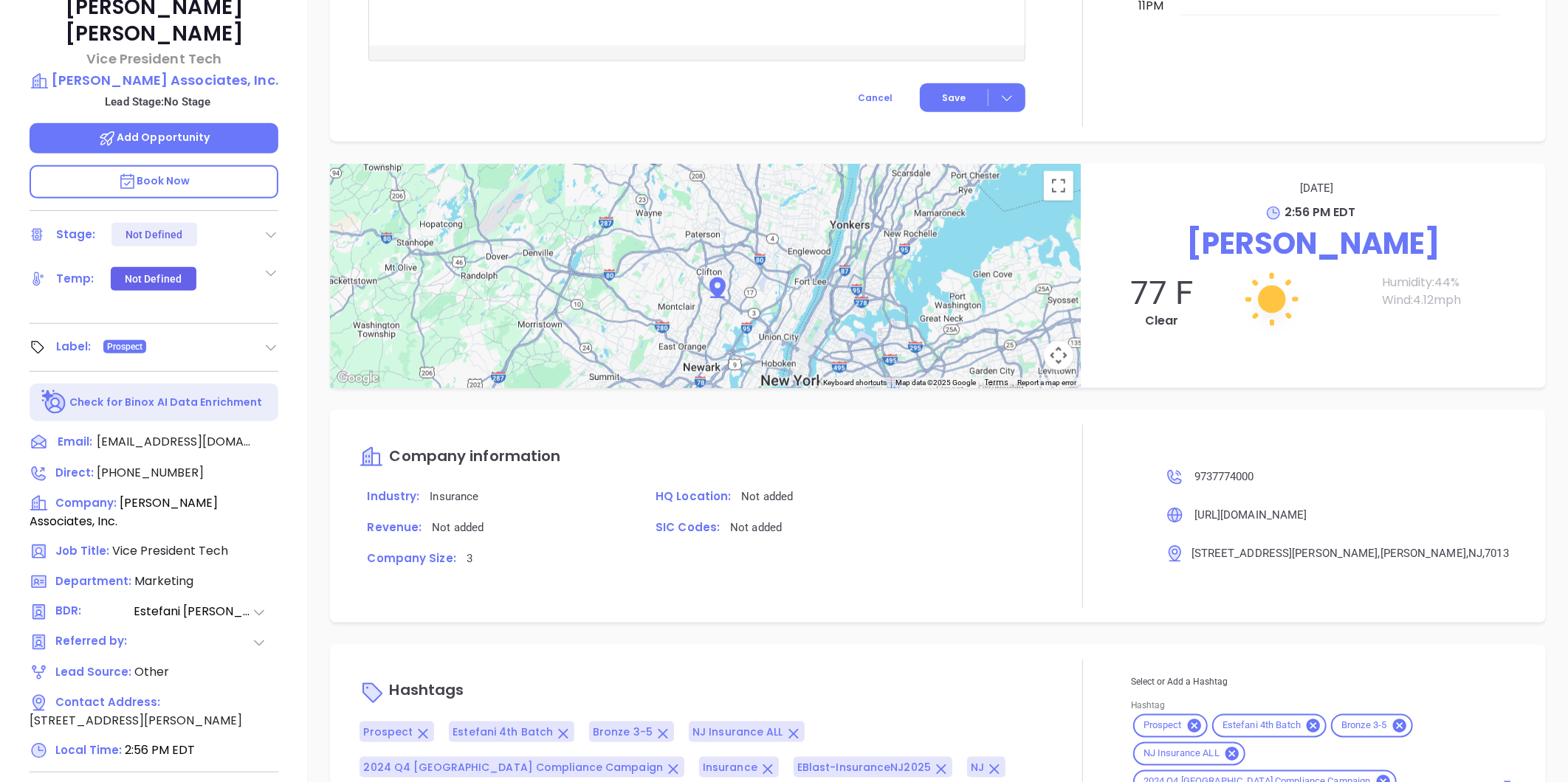
scroll to position [452, 0]
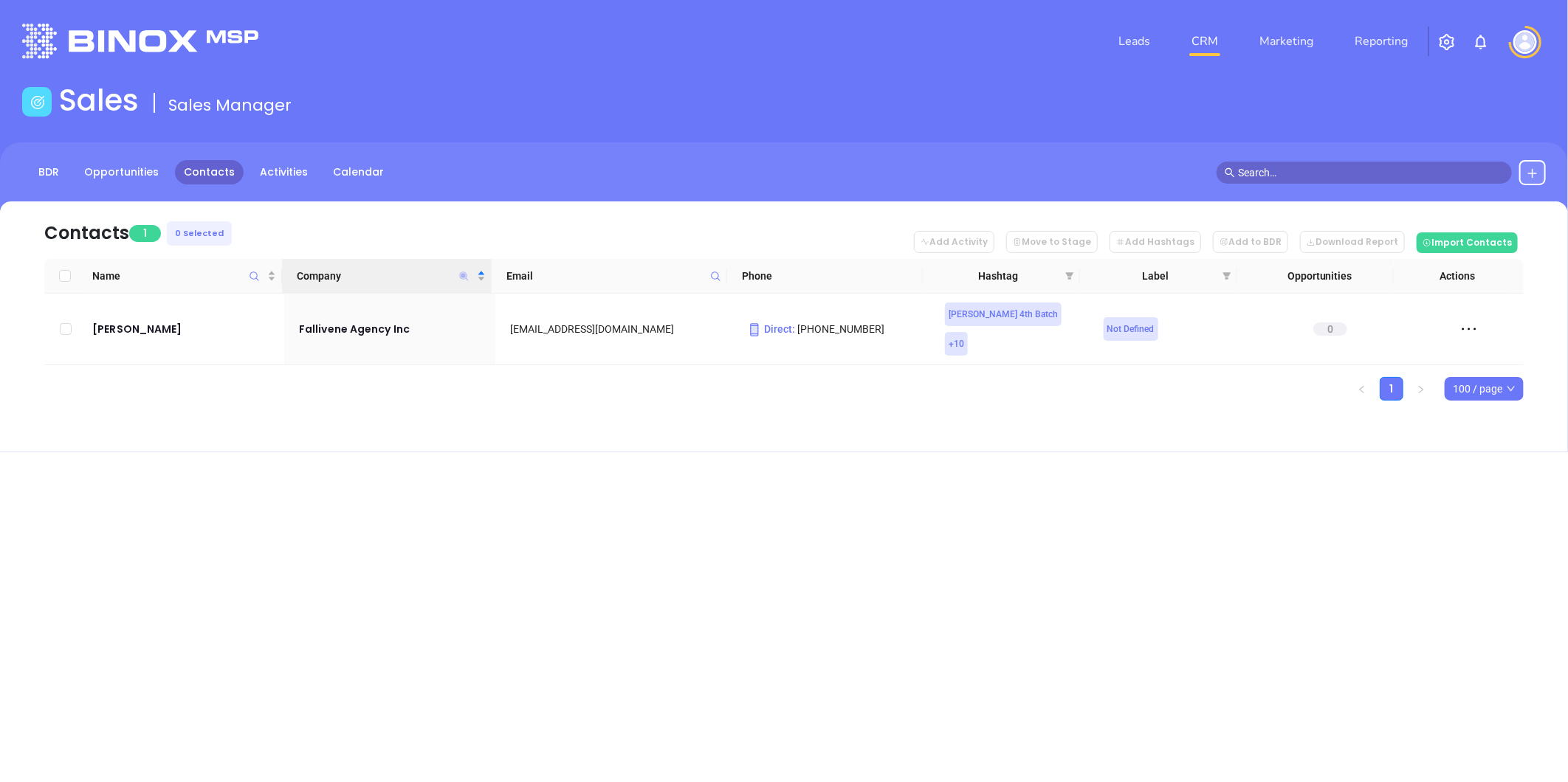
click at [462, 275] on icon "Company" at bounding box center [464, 276] width 9 height 9
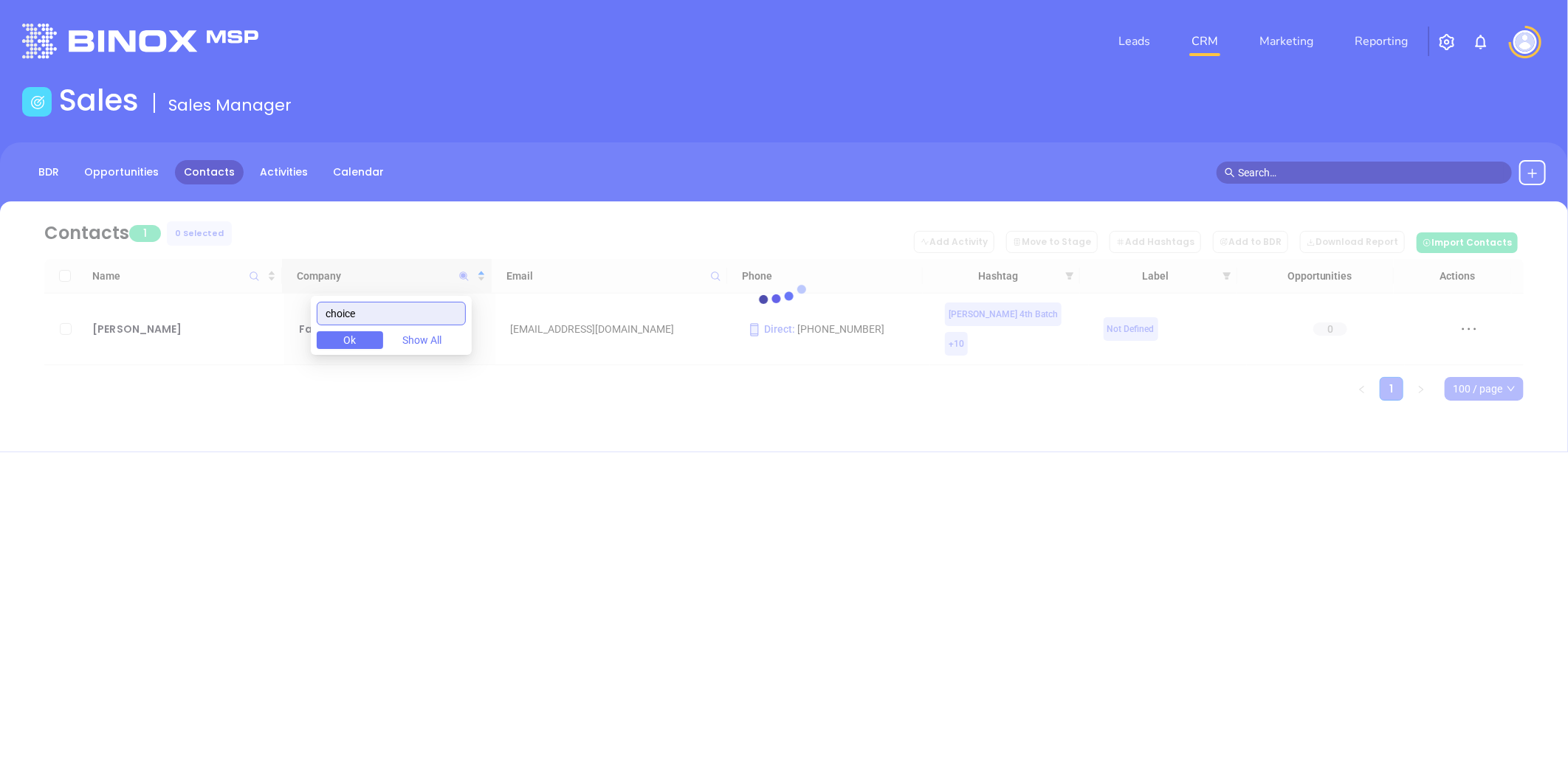
type input "choice"
